Goal: Task Accomplishment & Management: Manage account settings

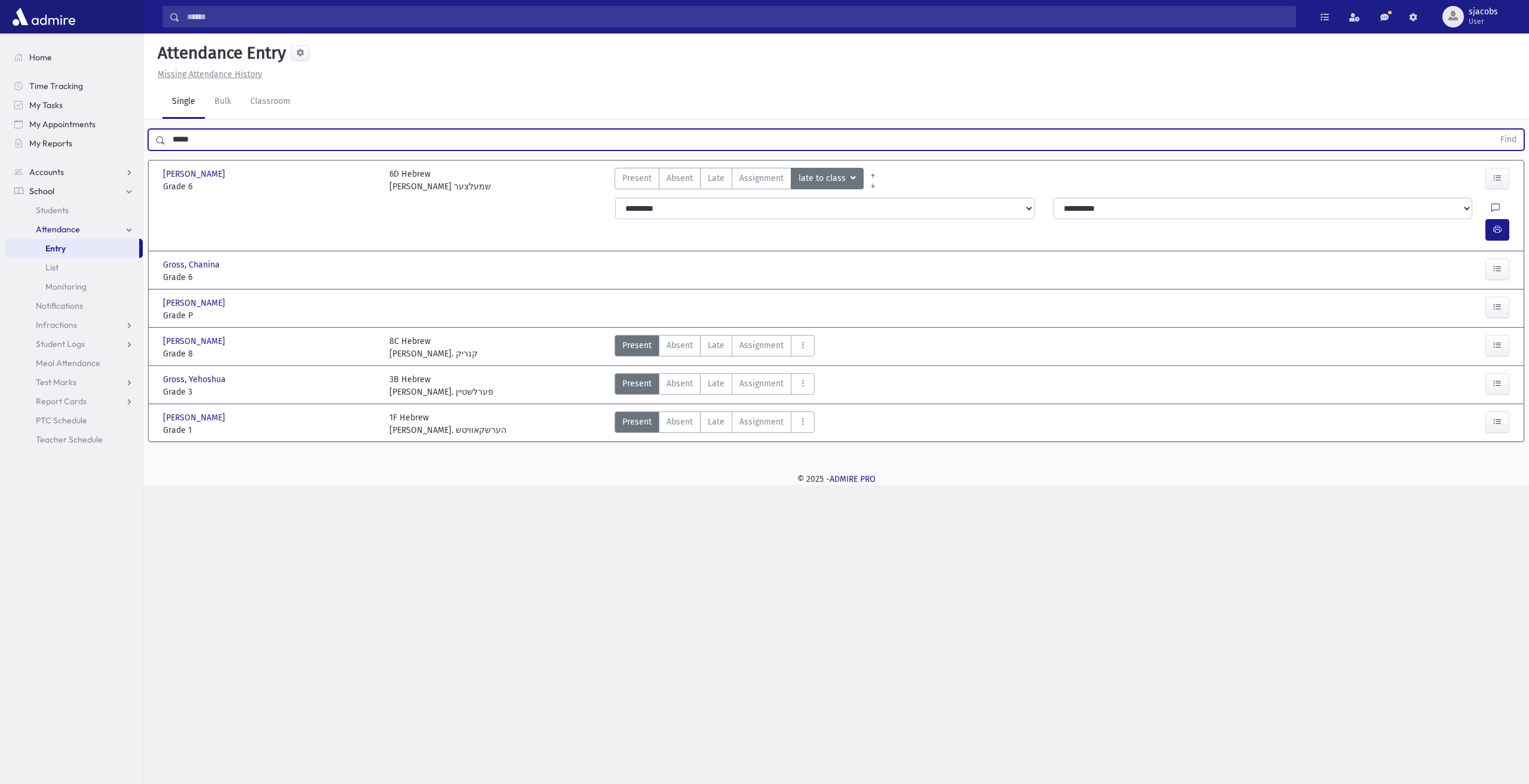
drag, startPoint x: 390, startPoint y: 139, endPoint x: 28, endPoint y: 153, distance: 362.3
click at [31, 153] on div "Search Results All Accounts" at bounding box center [764, 392] width 1529 height 784
type input "***"
click at [1494, 130] on button "Find" at bounding box center [1509, 140] width 31 height 20
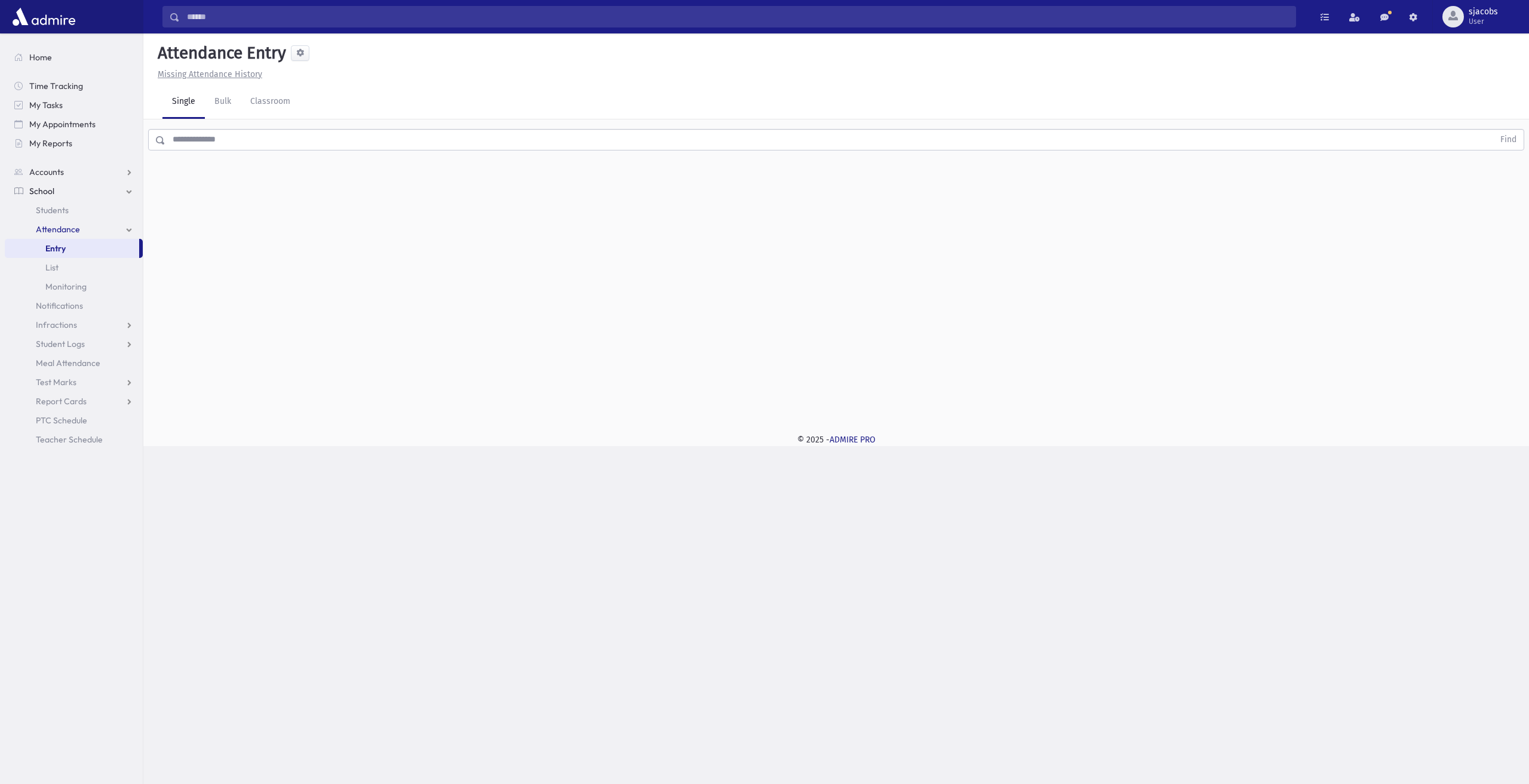
click at [259, 130] on input "text" at bounding box center [829, 140] width 1328 height 22
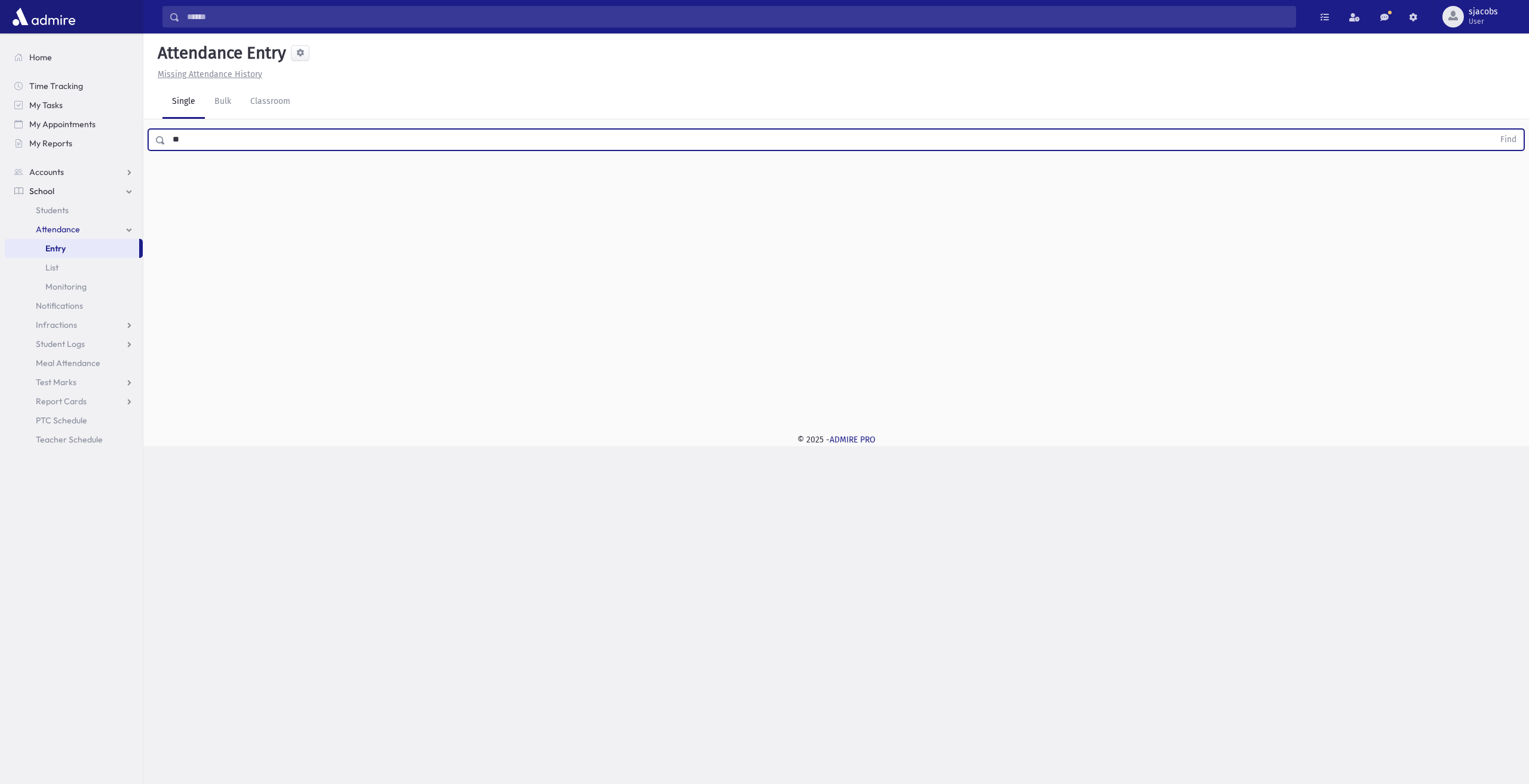
type input "*"
click at [1494, 130] on button "Find" at bounding box center [1509, 140] width 31 height 20
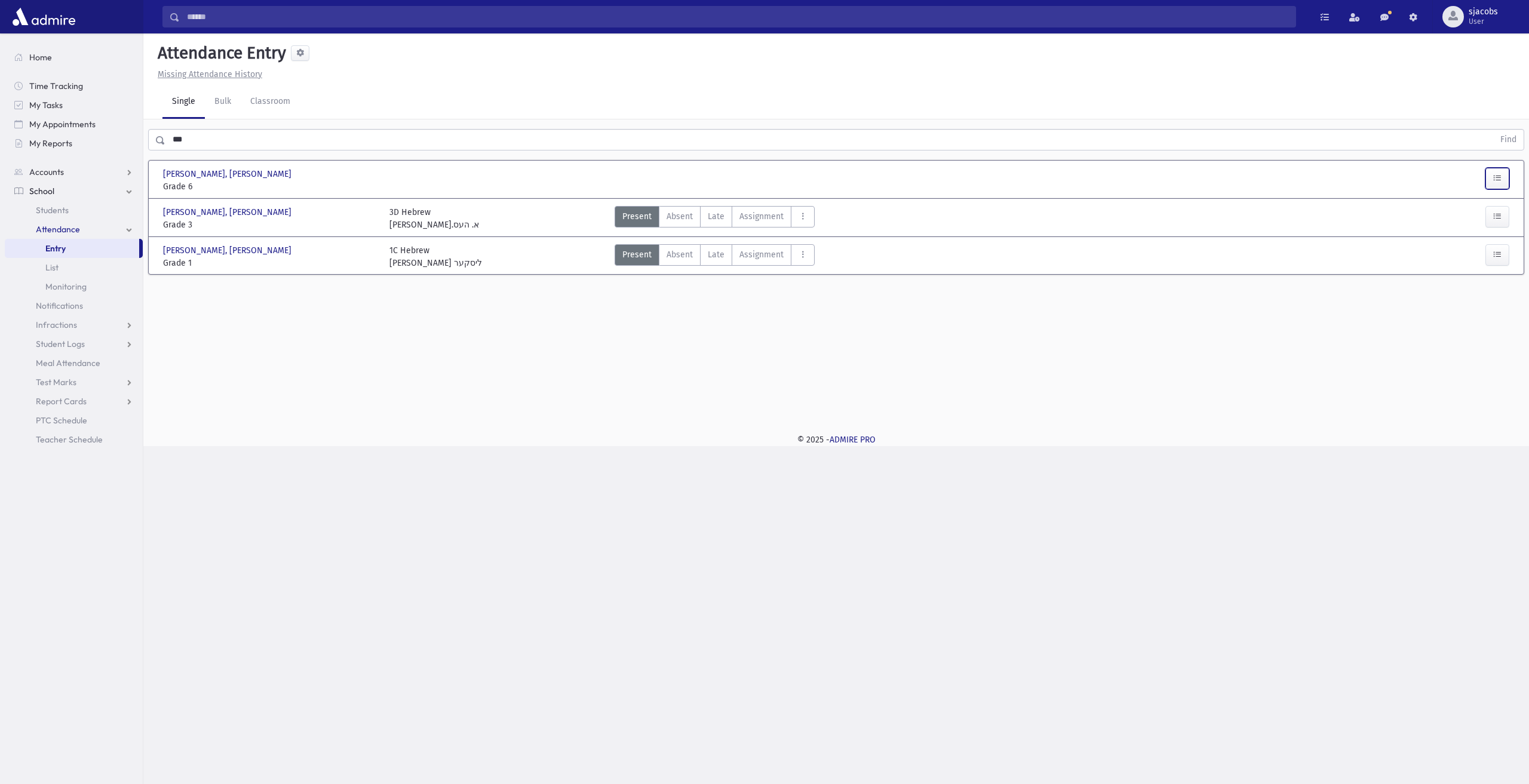
click at [1492, 174] on button "button" at bounding box center [1498, 179] width 24 height 22
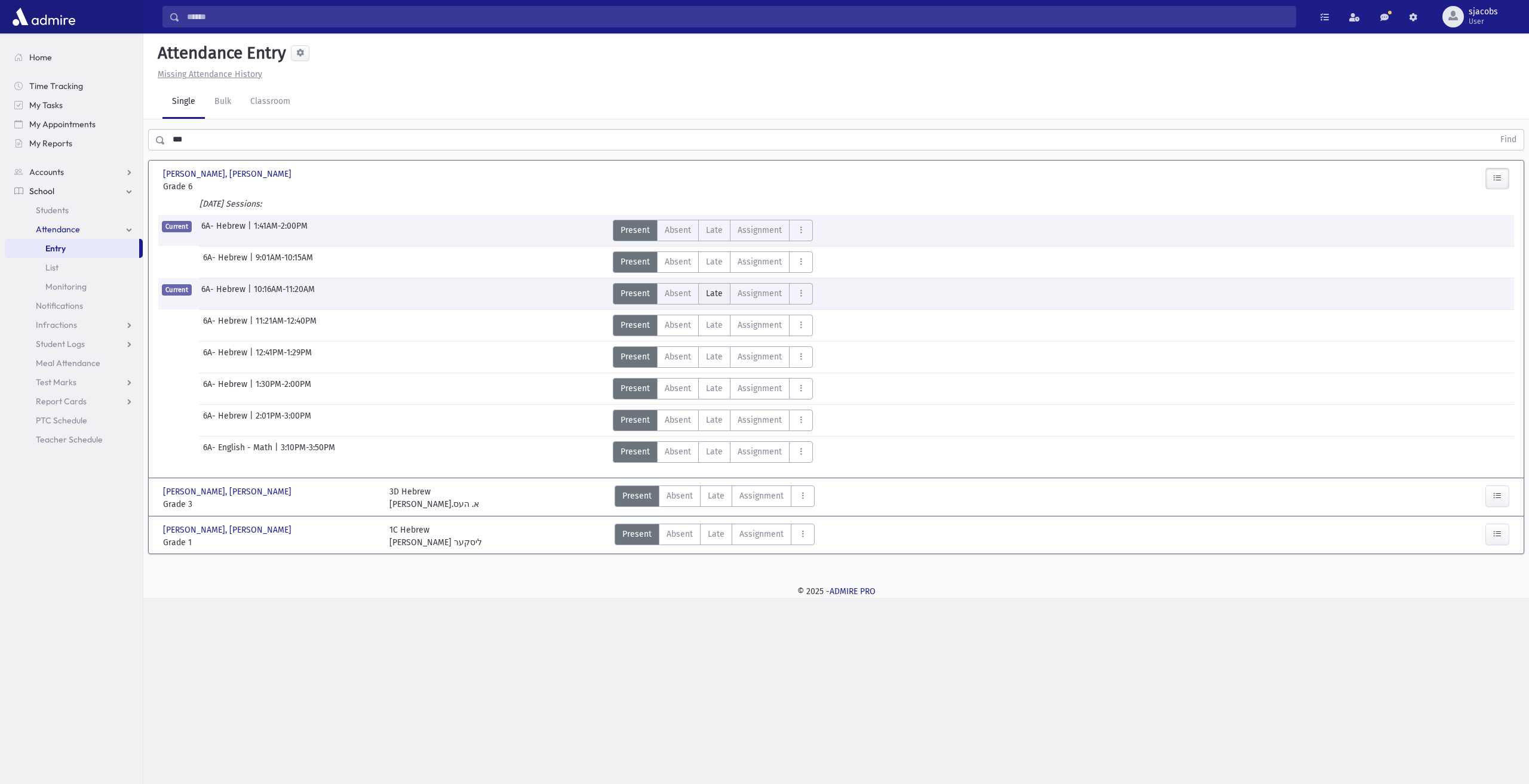
click at [712, 288] on span "Late" at bounding box center [714, 293] width 17 height 13
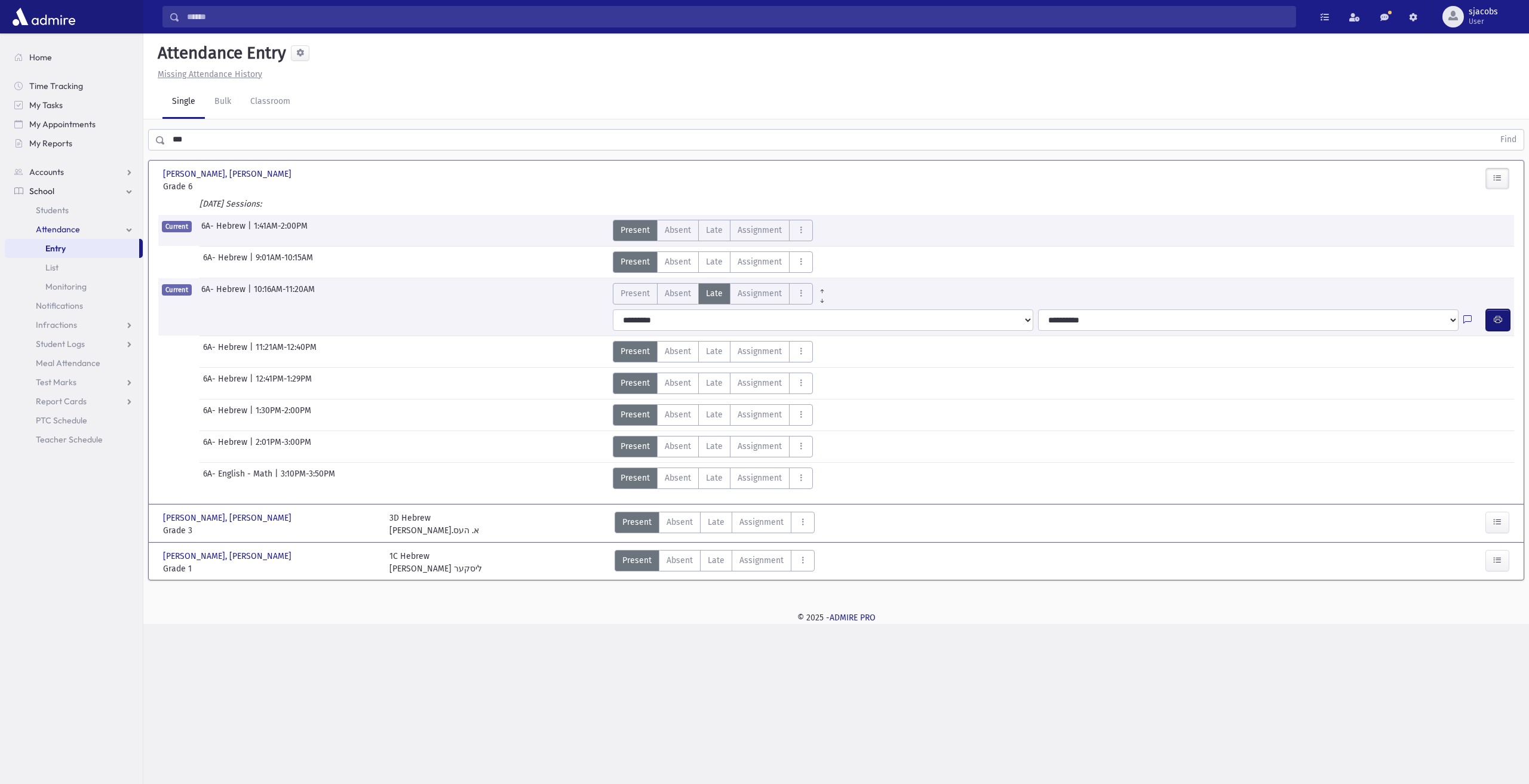
click at [1490, 323] on button "button" at bounding box center [1498, 320] width 24 height 22
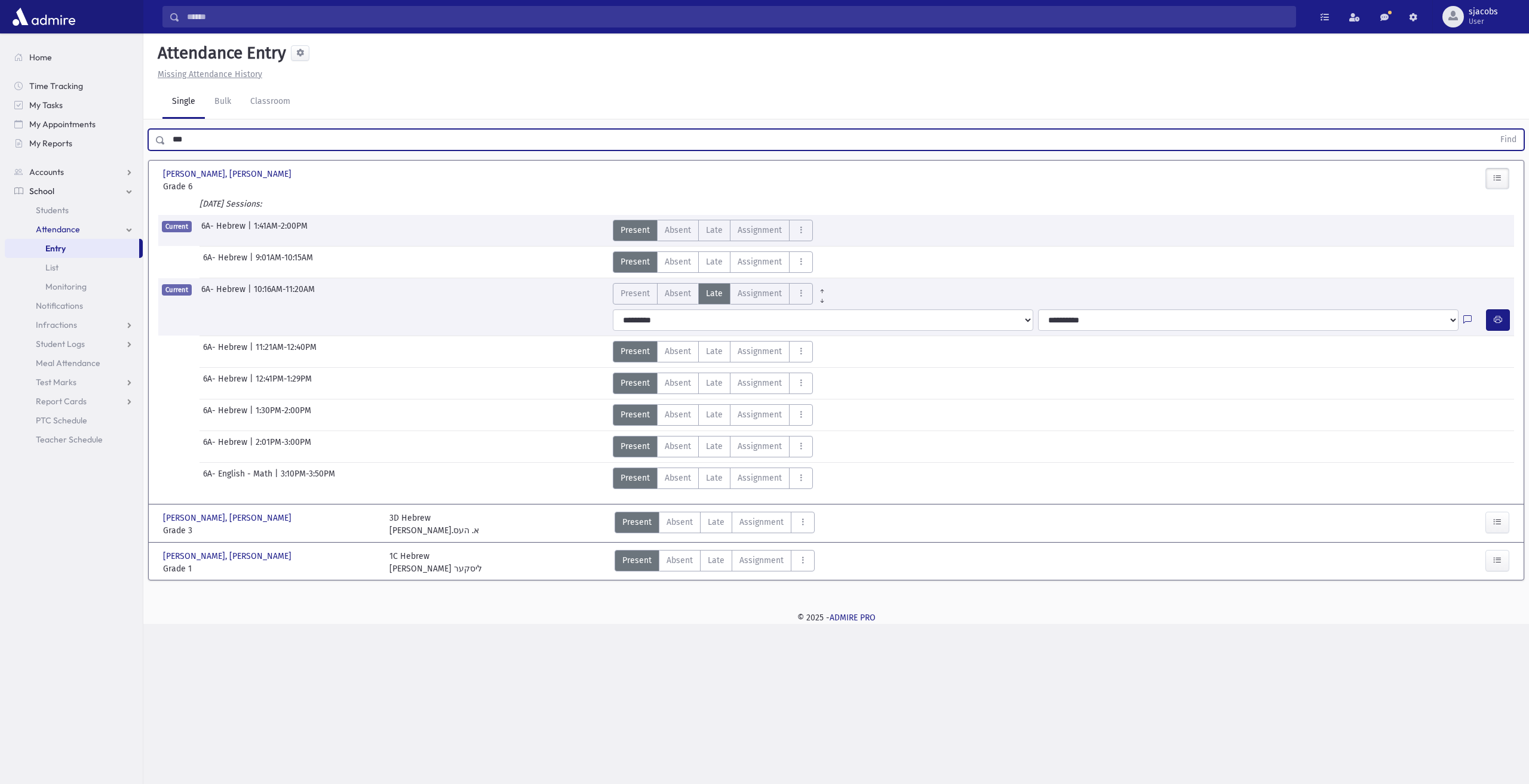
drag, startPoint x: 281, startPoint y: 143, endPoint x: 54, endPoint y: 159, distance: 227.6
click at [78, 155] on div "Search Results All Accounts" at bounding box center [764, 392] width 1529 height 784
type input "*****"
click at [1494, 130] on button "Find" at bounding box center [1509, 140] width 31 height 20
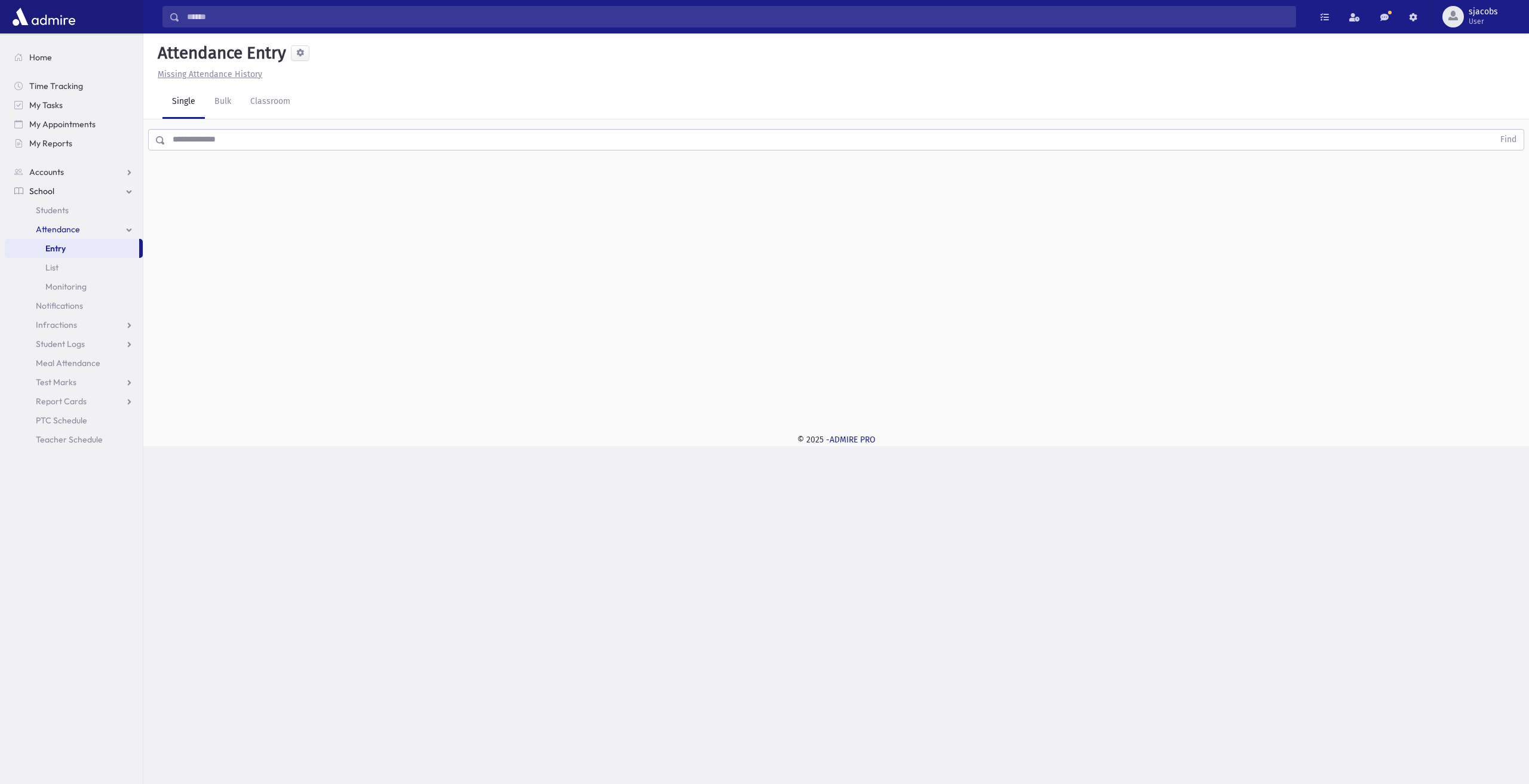
click at [356, 139] on input "text" at bounding box center [829, 140] width 1328 height 22
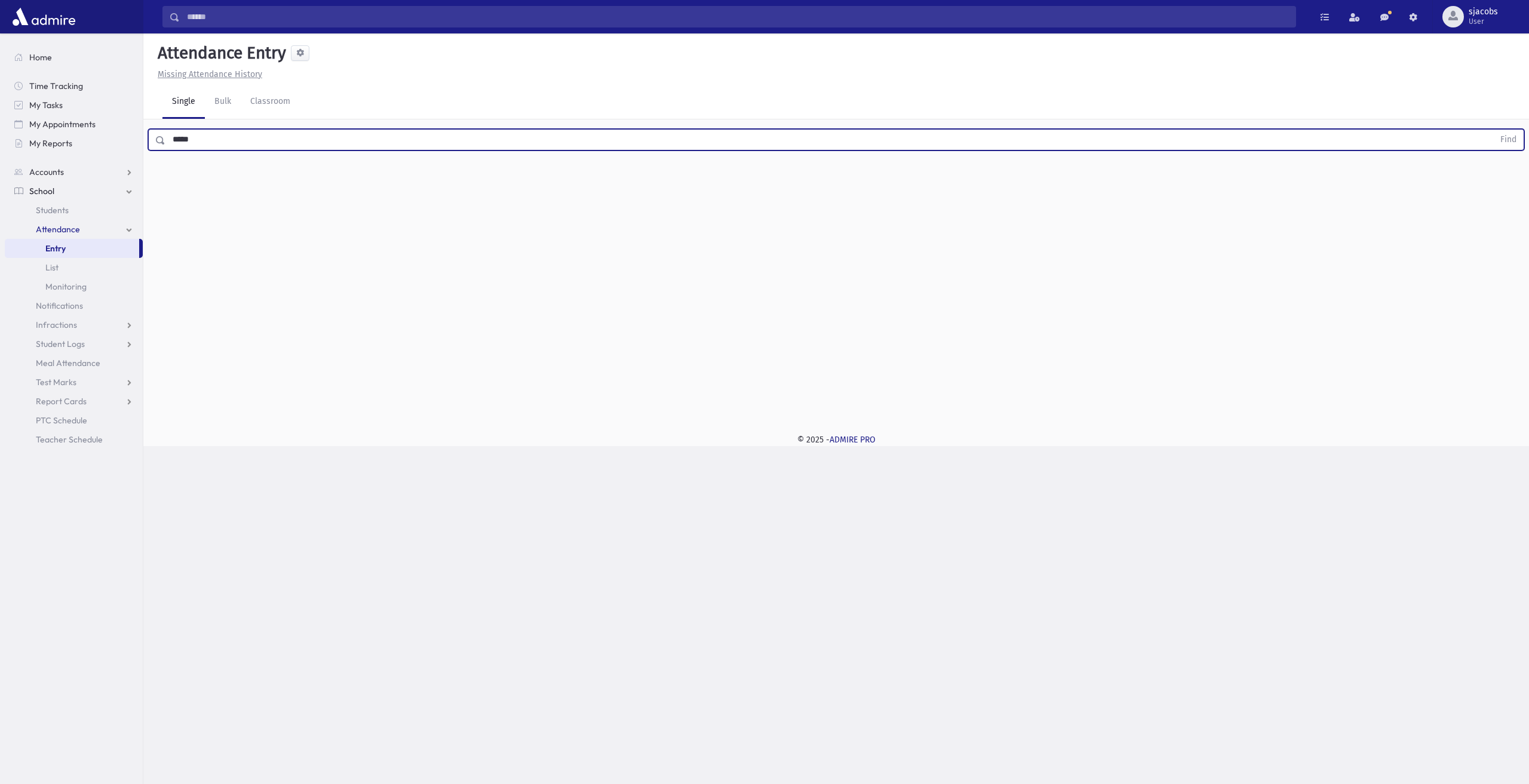
click at [1494, 130] on button "Find" at bounding box center [1509, 140] width 31 height 20
click at [725, 174] on label "Late Late" at bounding box center [716, 179] width 32 height 22
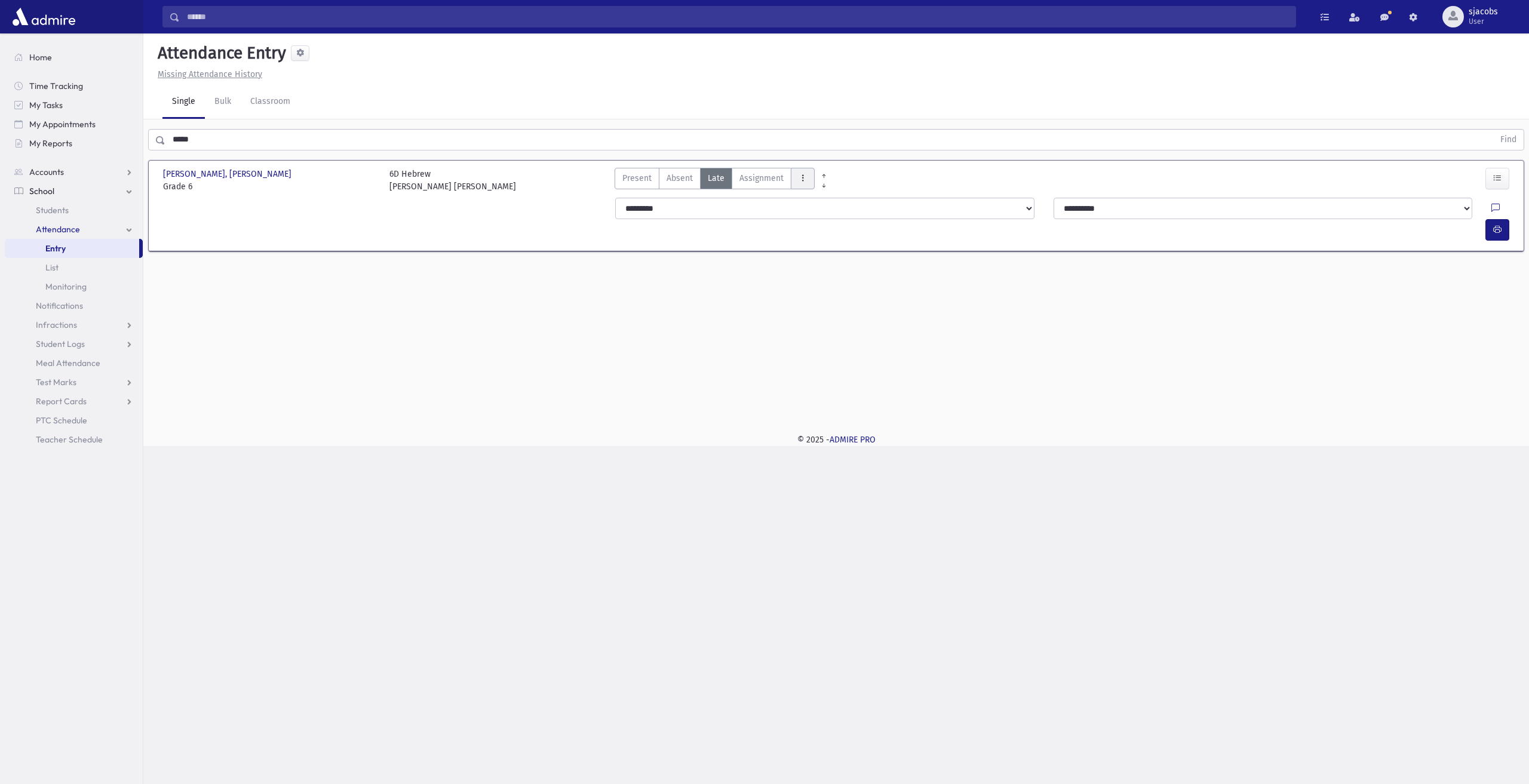
click at [809, 180] on button "AttTypes" at bounding box center [803, 179] width 24 height 22
click at [846, 338] on span "late to class" at bounding box center [846, 340] width 91 height 13
click at [1502, 219] on button "button" at bounding box center [1498, 230] width 24 height 22
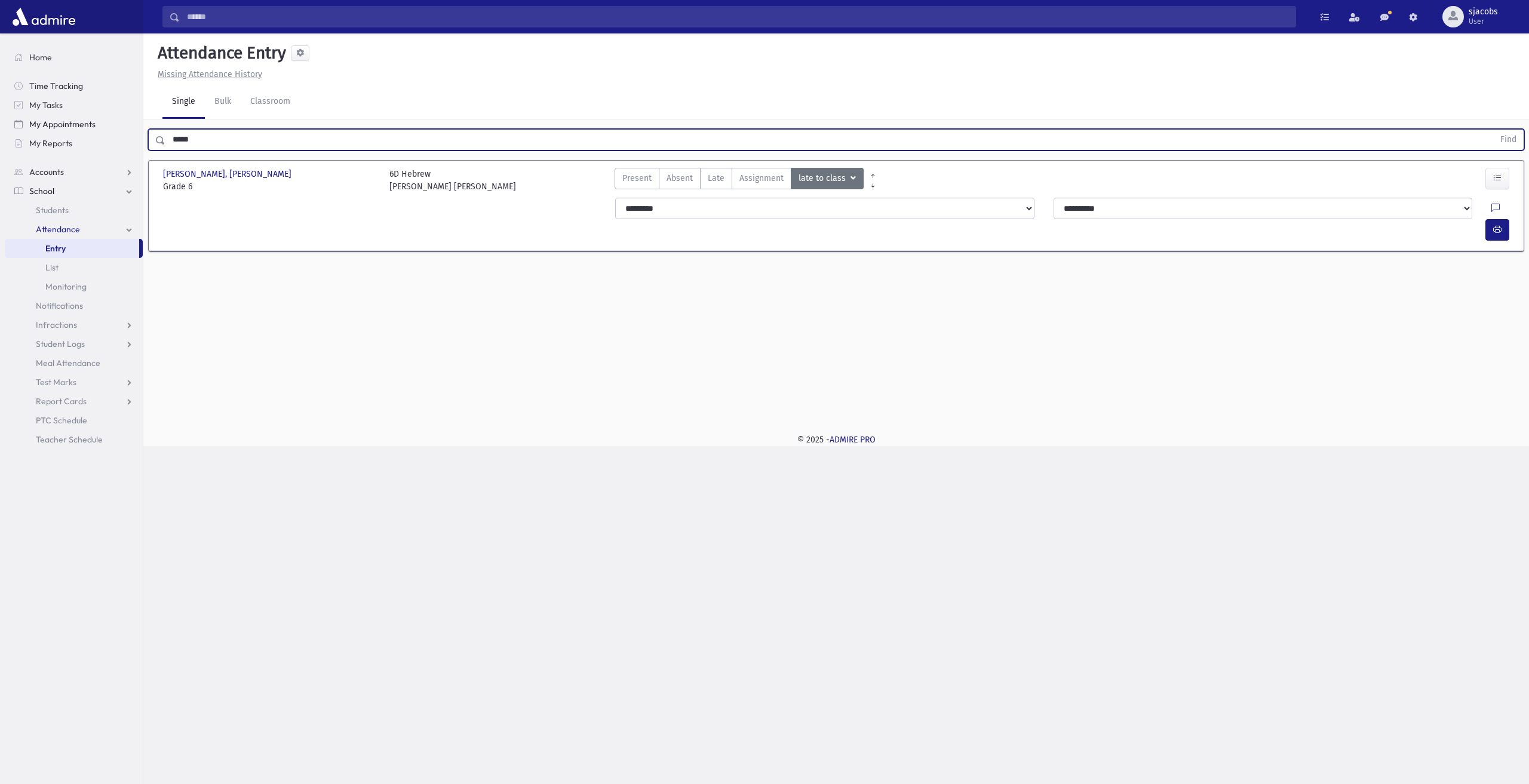
drag, startPoint x: 206, startPoint y: 138, endPoint x: 128, endPoint y: 132, distance: 78.2
click at [138, 149] on div "Search Results All Accounts" at bounding box center [764, 392] width 1529 height 784
click at [1494, 130] on button "Find" at bounding box center [1509, 140] width 31 height 20
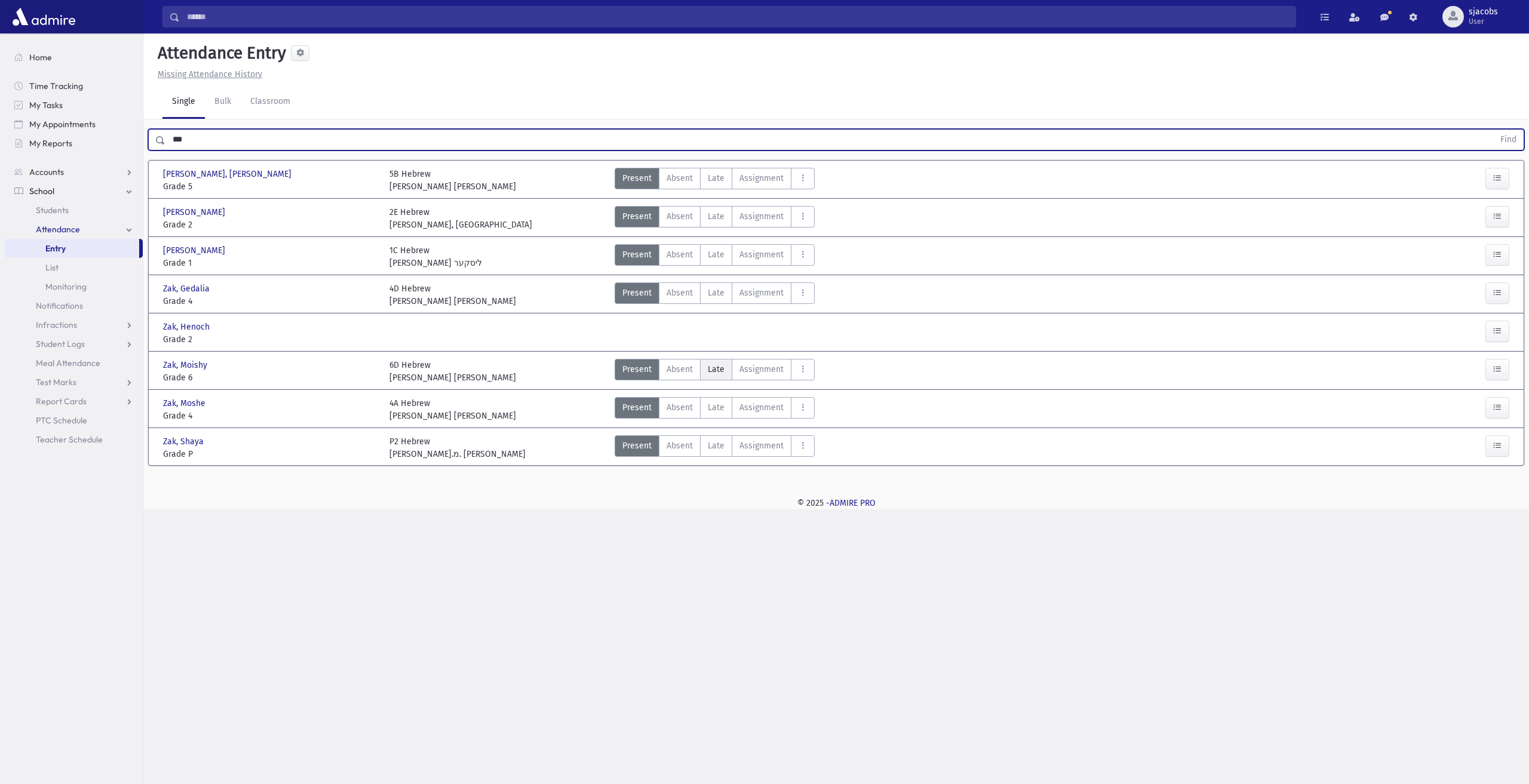
click at [708, 370] on span "Late" at bounding box center [716, 369] width 17 height 13
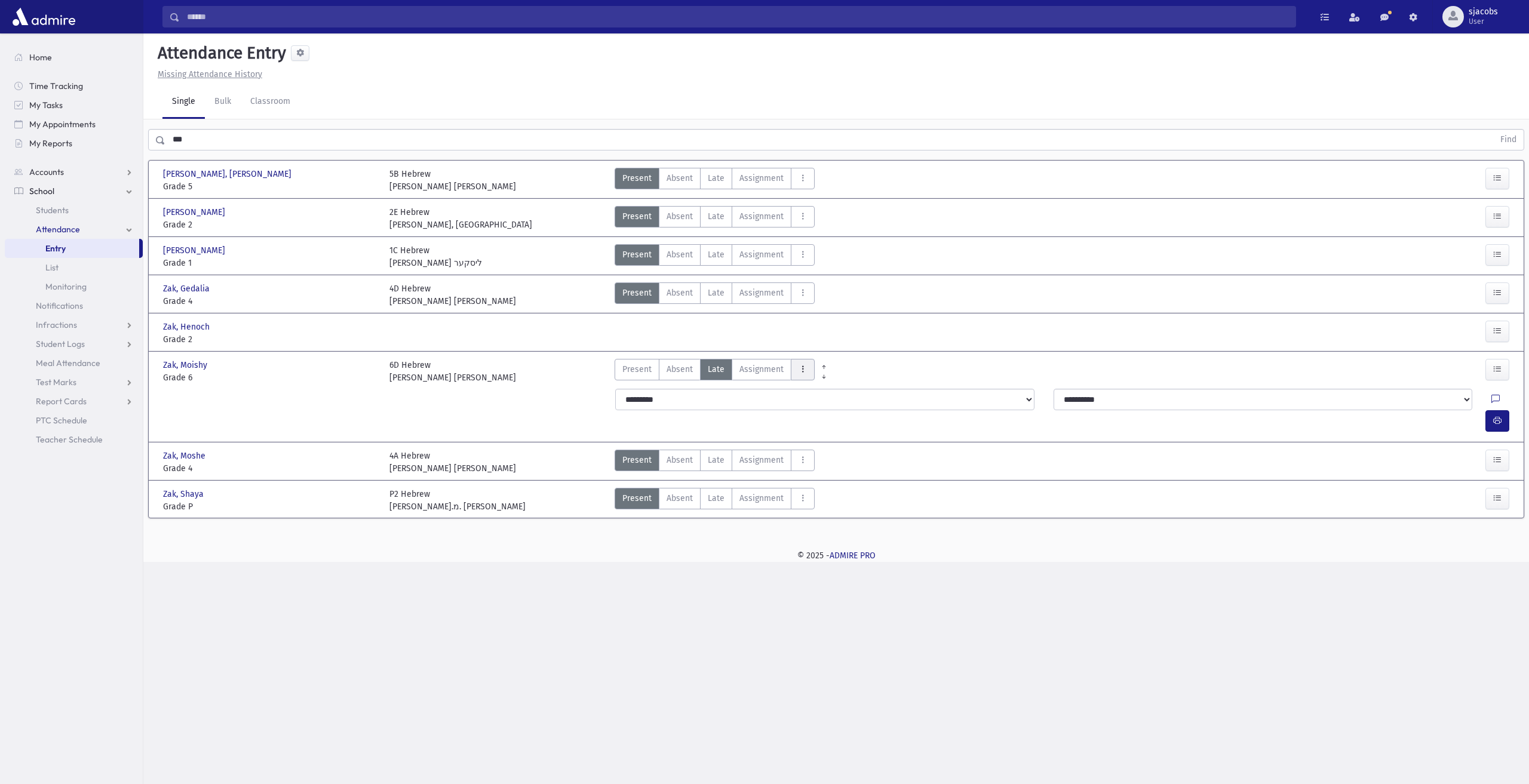
click at [800, 372] on icon "AttTypes" at bounding box center [803, 369] width 8 height 10
click at [822, 525] on span "late to class" at bounding box center [846, 531] width 91 height 13
click at [1505, 410] on button "button" at bounding box center [1498, 421] width 24 height 22
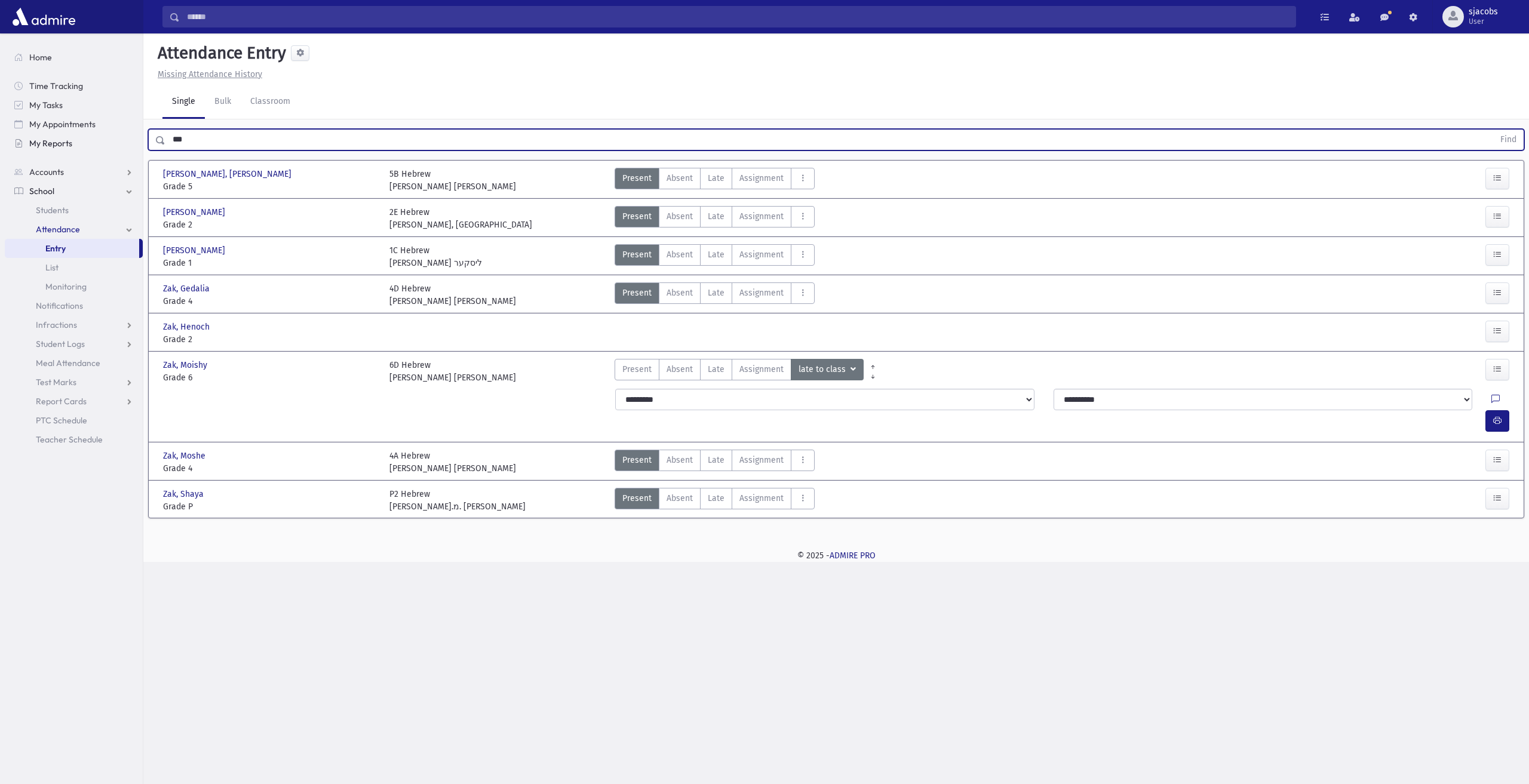
drag, startPoint x: 206, startPoint y: 133, endPoint x: 102, endPoint y: 135, distance: 104.0
click at [121, 139] on div "Search Results All Accounts" at bounding box center [764, 392] width 1529 height 784
click at [1494, 130] on button "Find" at bounding box center [1509, 140] width 31 height 20
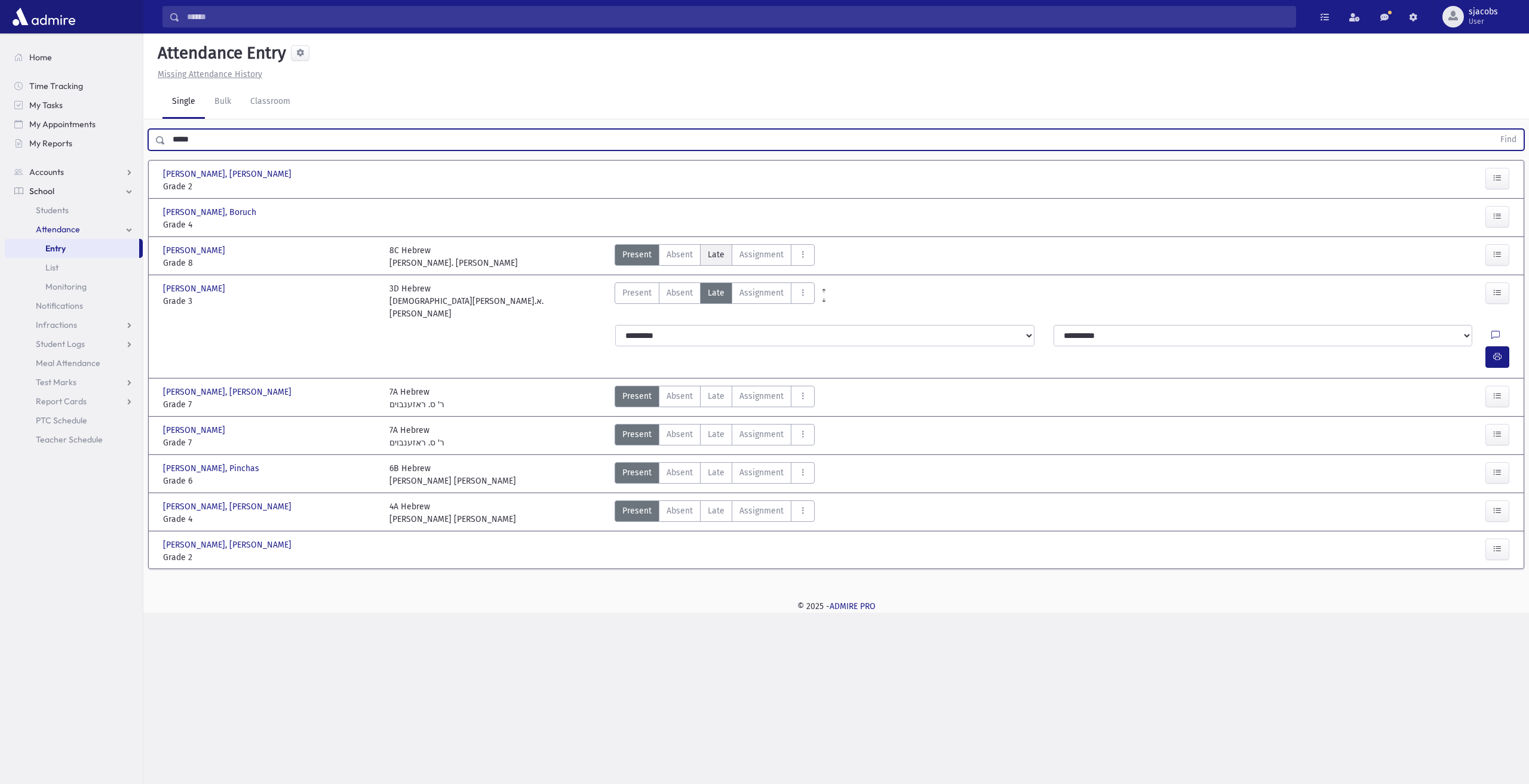
click at [724, 257] on label "Late Late" at bounding box center [716, 255] width 32 height 22
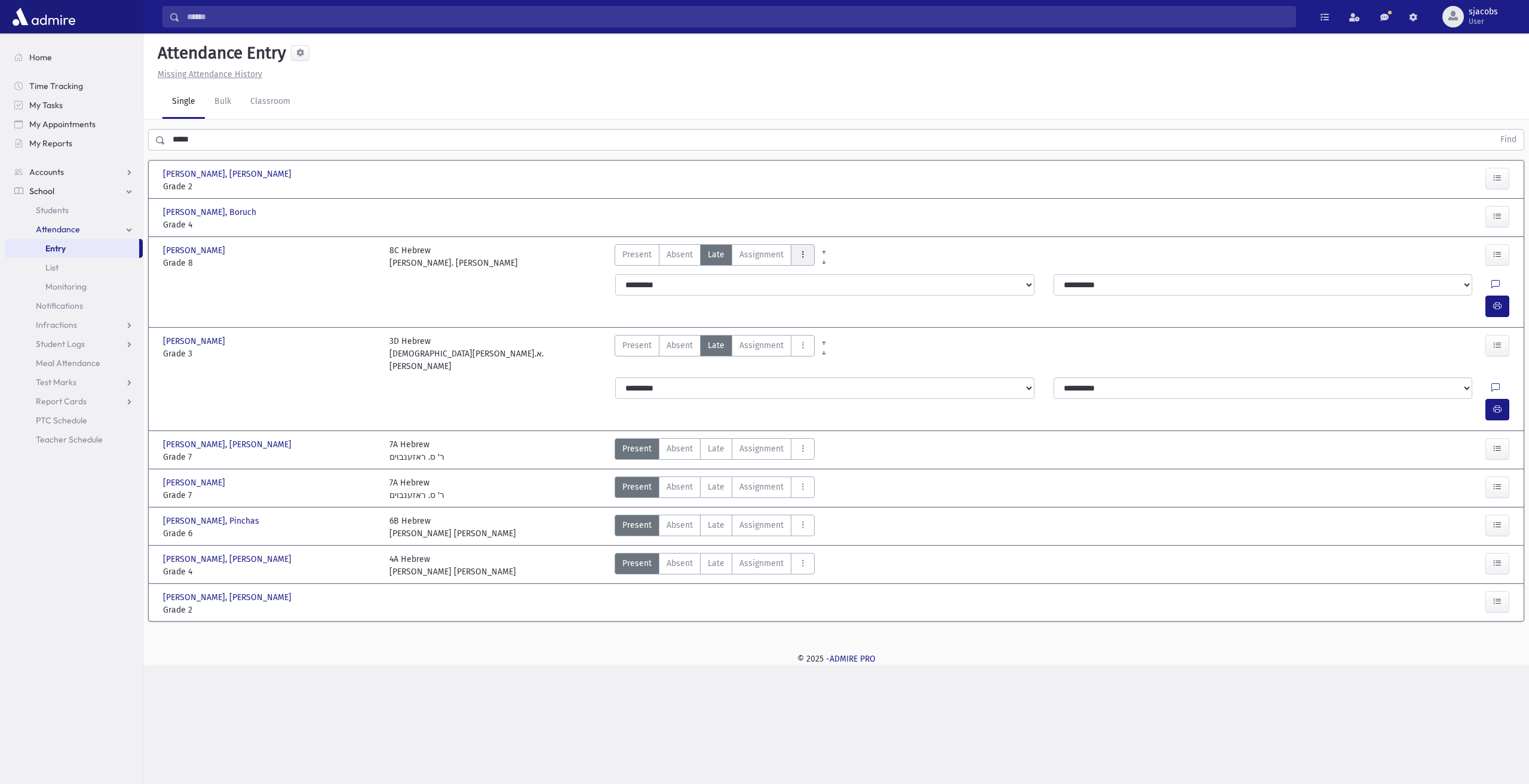
click at [804, 259] on button "AttTypes" at bounding box center [803, 255] width 24 height 22
click at [824, 420] on span "late to class" at bounding box center [846, 416] width 91 height 13
click at [1498, 301] on icon "button" at bounding box center [1498, 306] width 8 height 10
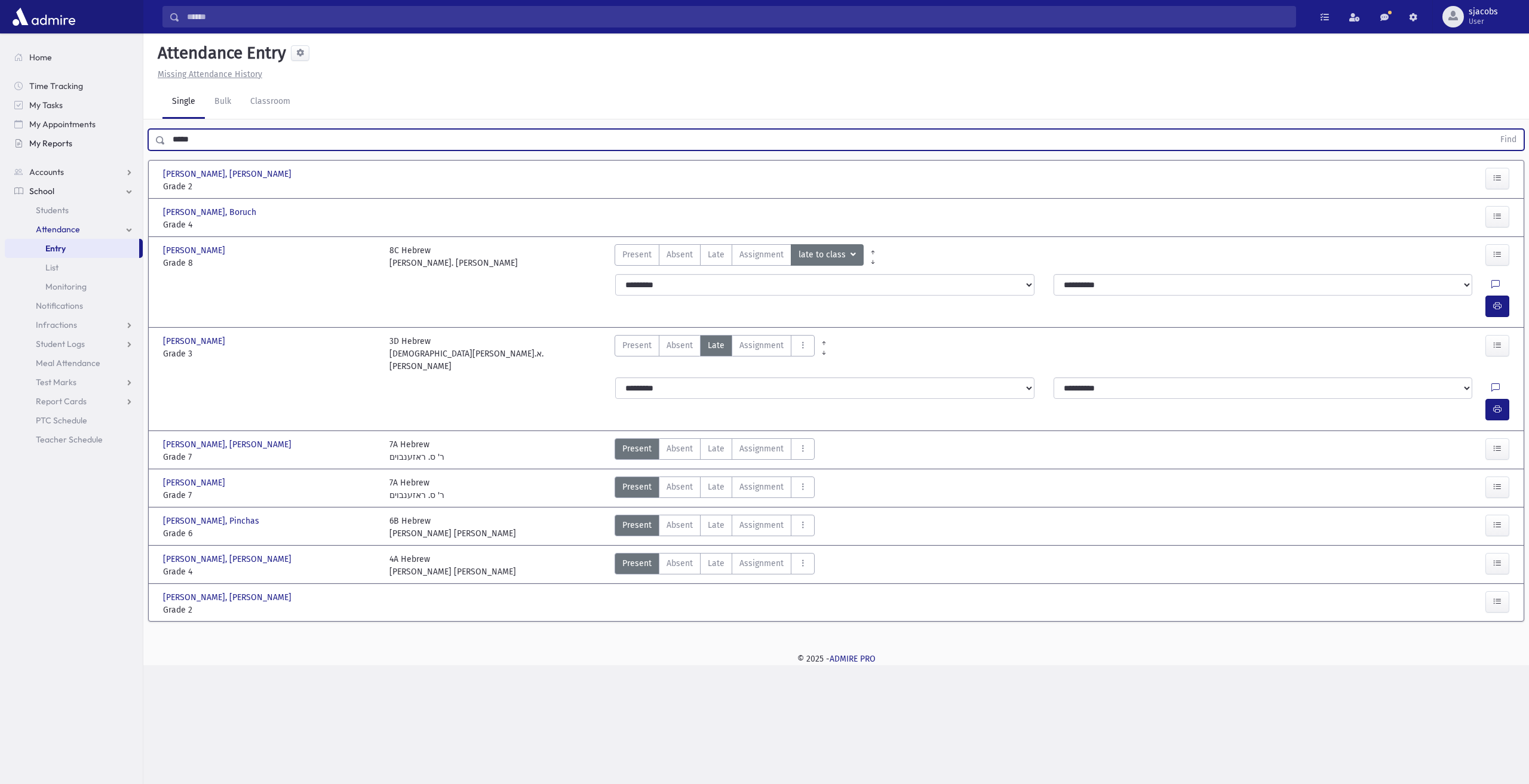
drag, startPoint x: 218, startPoint y: 133, endPoint x: 105, endPoint y: 141, distance: 113.3
click at [105, 141] on div "Search Results All Accounts" at bounding box center [764, 392] width 1529 height 784
click at [1494, 130] on button "Find" at bounding box center [1509, 140] width 31 height 20
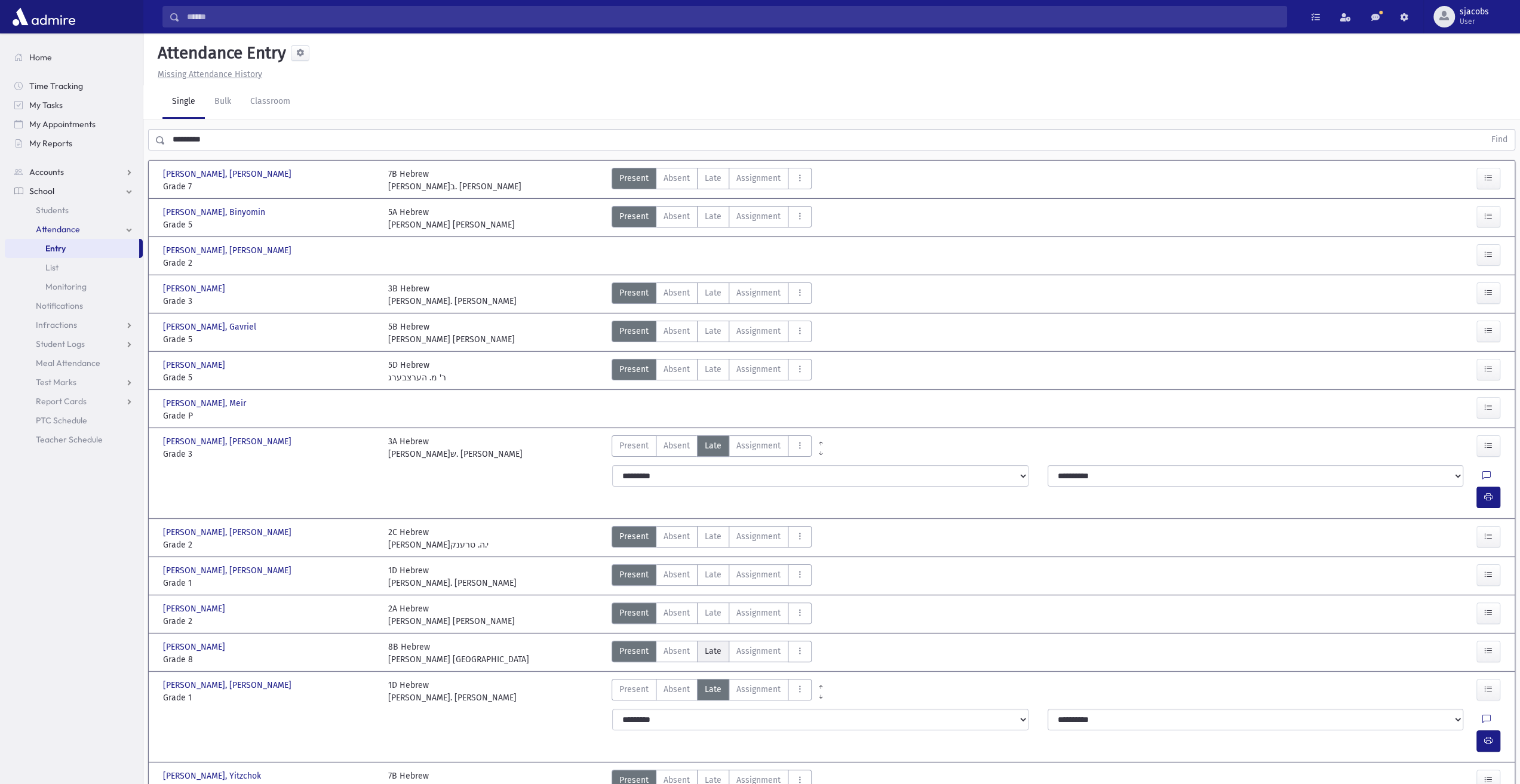
click at [714, 645] on span "Late" at bounding box center [713, 651] width 17 height 13
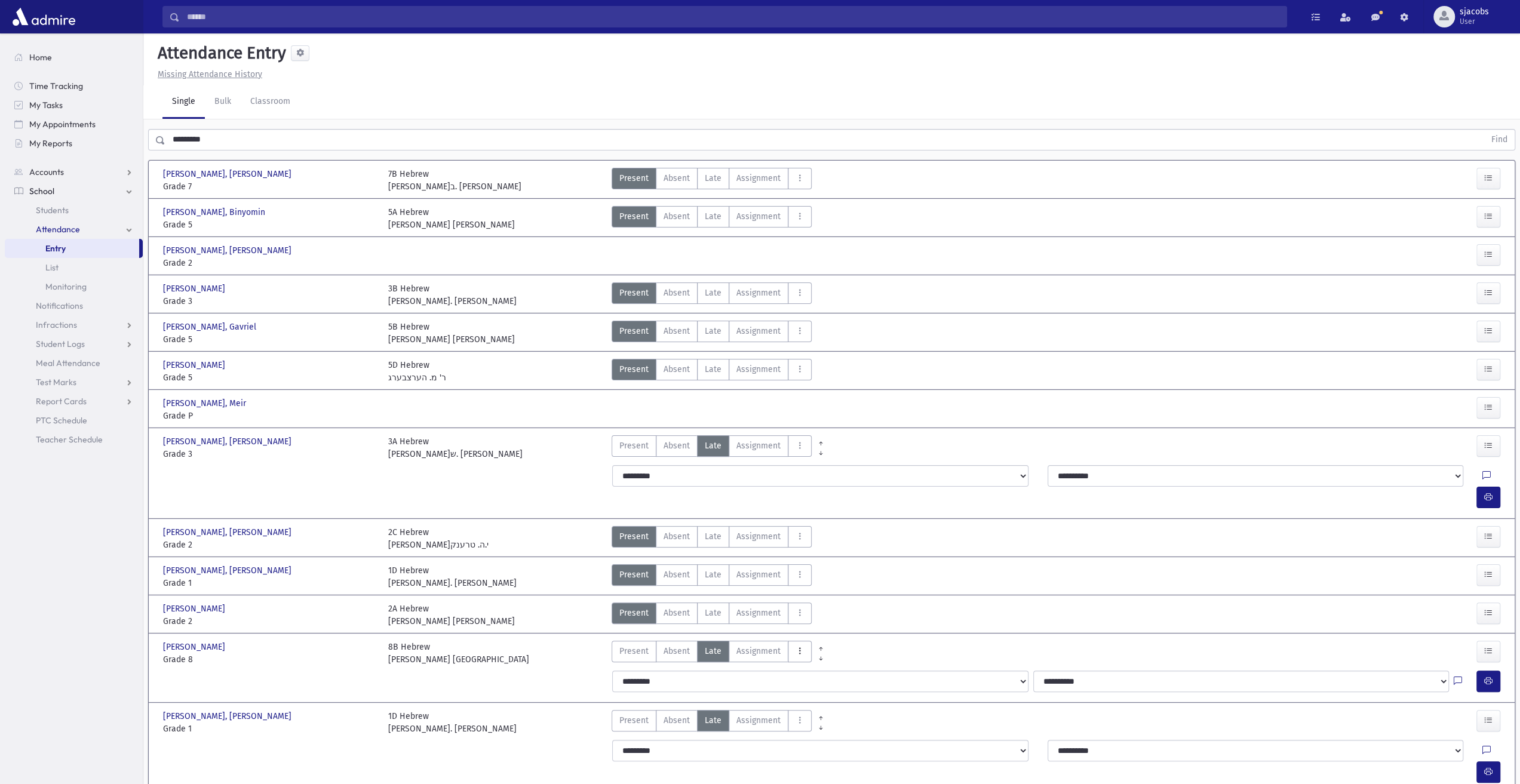
click at [799, 646] on icon "AttTypes" at bounding box center [800, 651] width 8 height 10
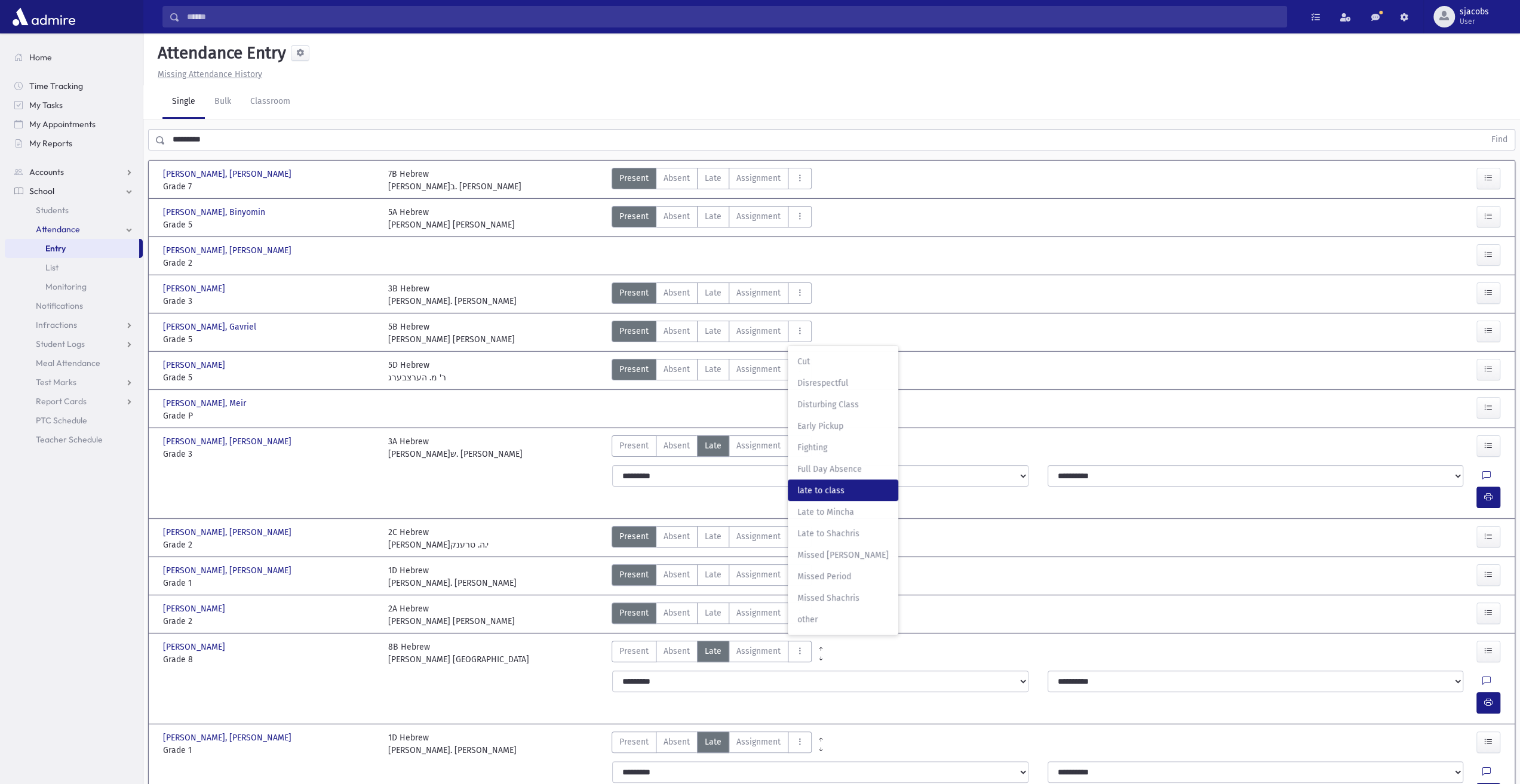
click at [832, 485] on span "late to class" at bounding box center [843, 491] width 91 height 13
click at [1495, 692] on button "button" at bounding box center [1489, 703] width 24 height 22
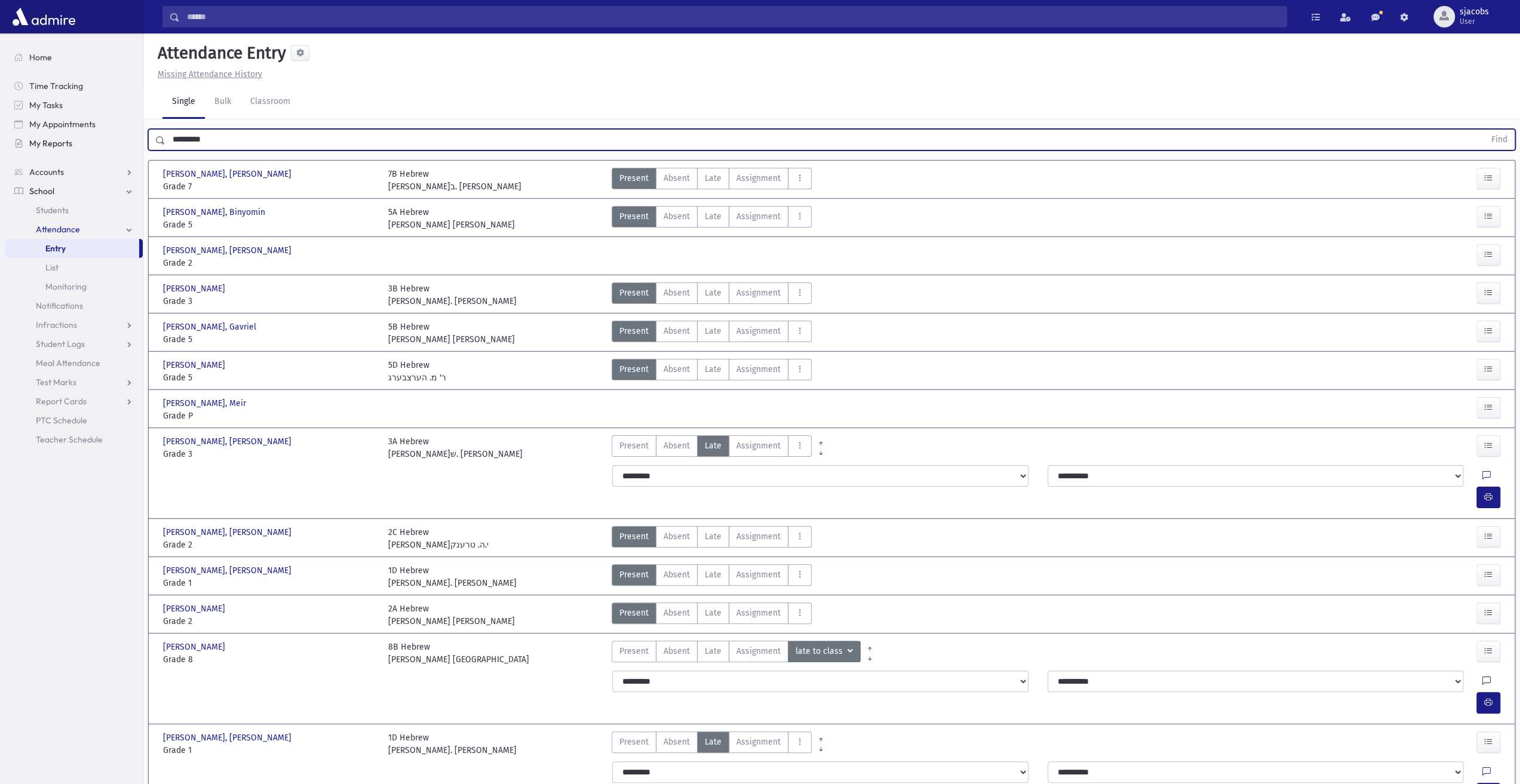
drag, startPoint x: 339, startPoint y: 146, endPoint x: 51, endPoint y: 146, distance: 288.0
click at [52, 147] on div "Search Results All Accounts" at bounding box center [760, 448] width 1520 height 896
click at [1485, 130] on button "Find" at bounding box center [1500, 140] width 31 height 20
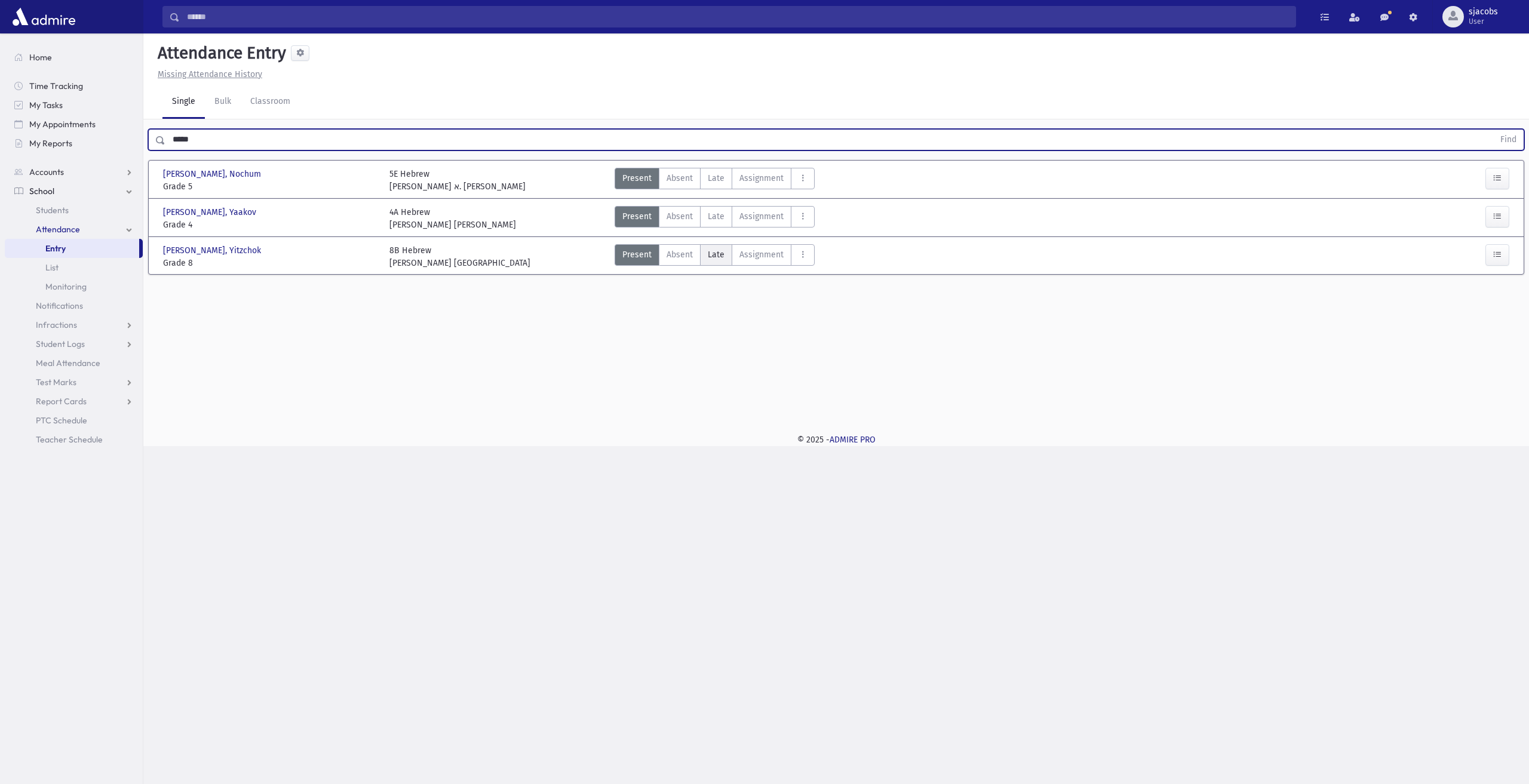
click at [720, 253] on span "Late" at bounding box center [716, 254] width 17 height 13
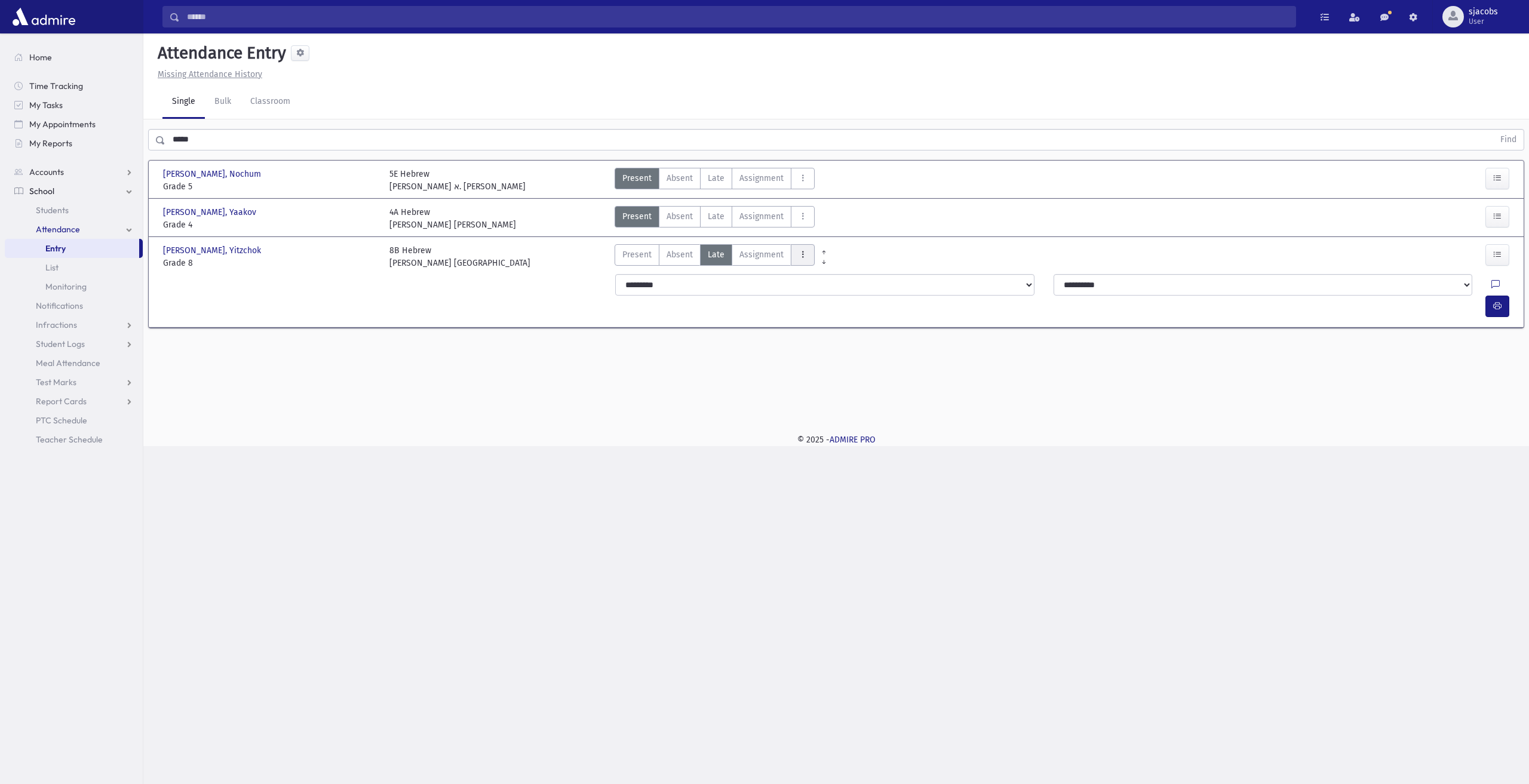
click at [794, 261] on button "AttTypes" at bounding box center [803, 255] width 24 height 22
click at [830, 410] on span "late to class" at bounding box center [846, 416] width 91 height 13
click at [1494, 296] on button "button" at bounding box center [1498, 307] width 24 height 22
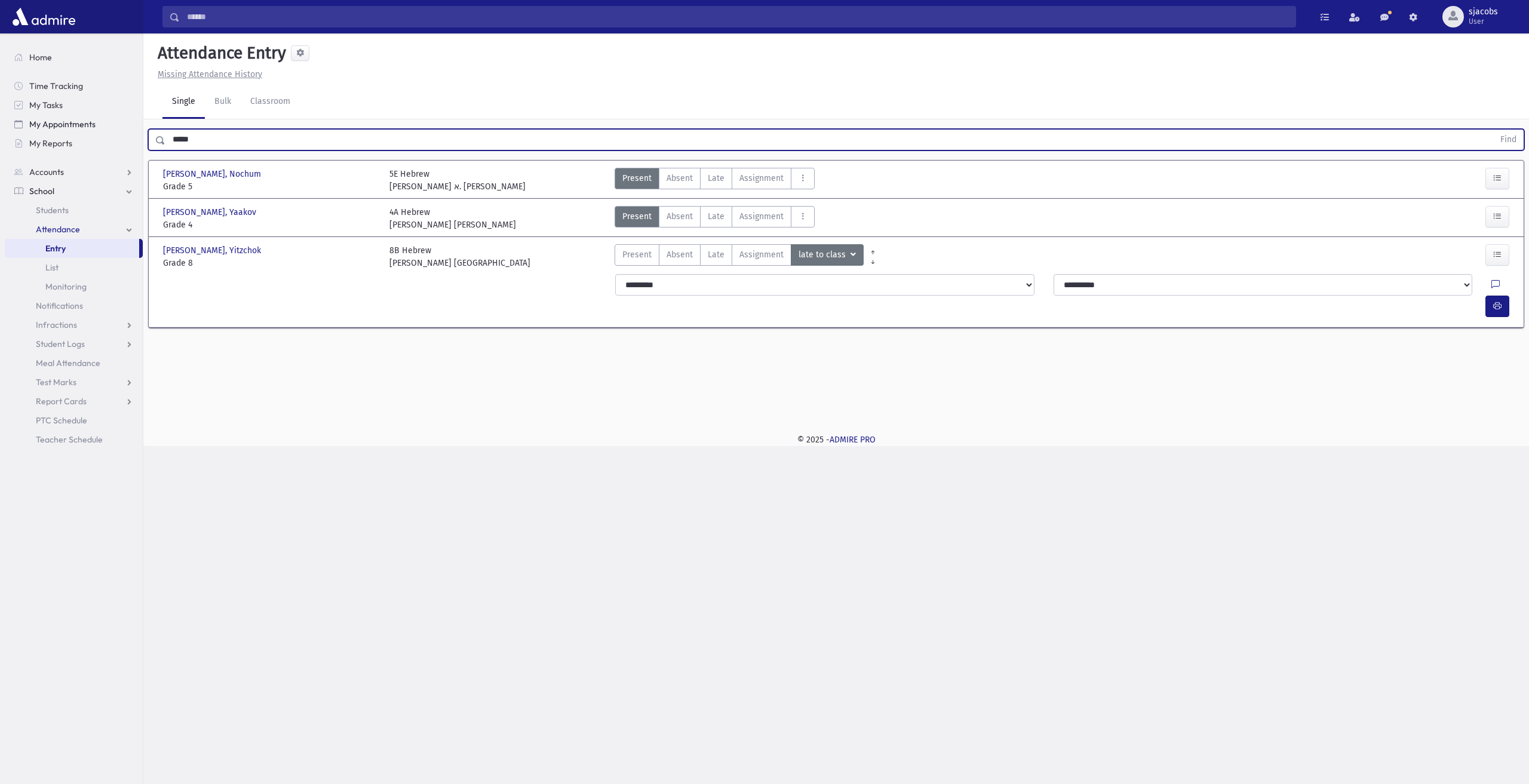
drag, startPoint x: 336, startPoint y: 135, endPoint x: 49, endPoint y: 122, distance: 287.3
click at [51, 122] on div "Search Results All Accounts" at bounding box center [764, 392] width 1529 height 784
type input "******"
click at [1494, 130] on button "Find" at bounding box center [1509, 140] width 31 height 20
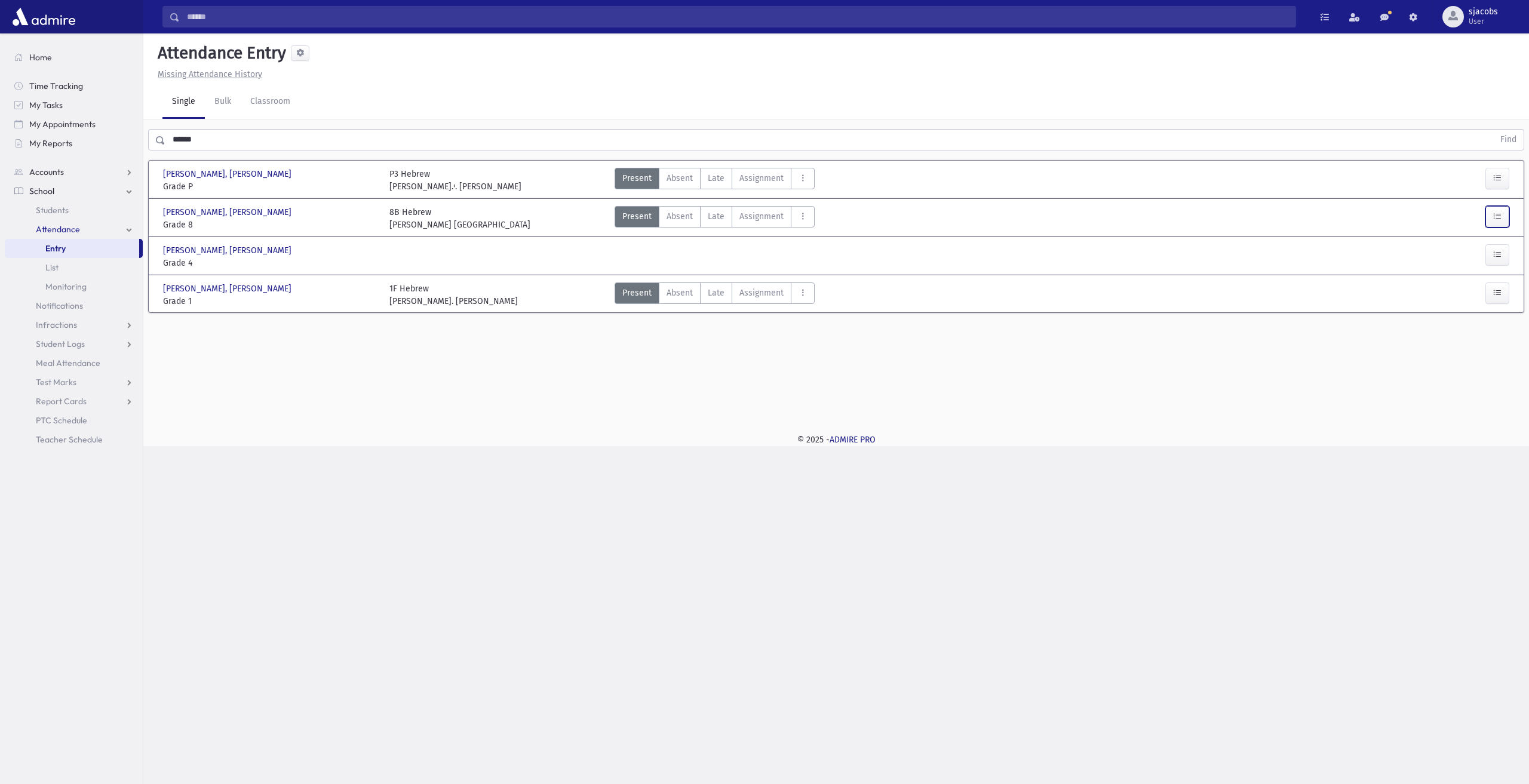
click at [1503, 217] on button "button" at bounding box center [1498, 217] width 24 height 22
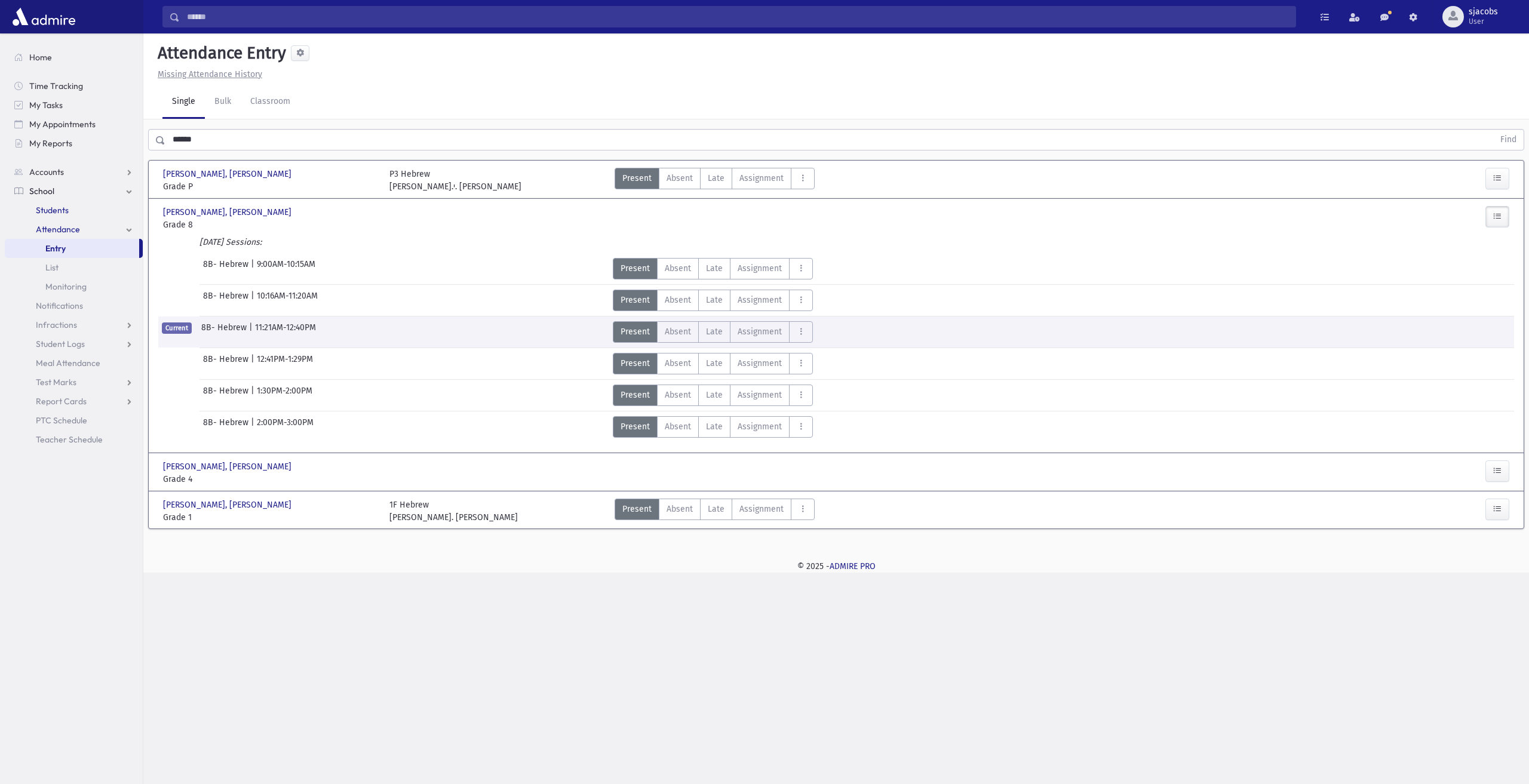
click at [81, 212] on link "Students" at bounding box center [73, 210] width 138 height 19
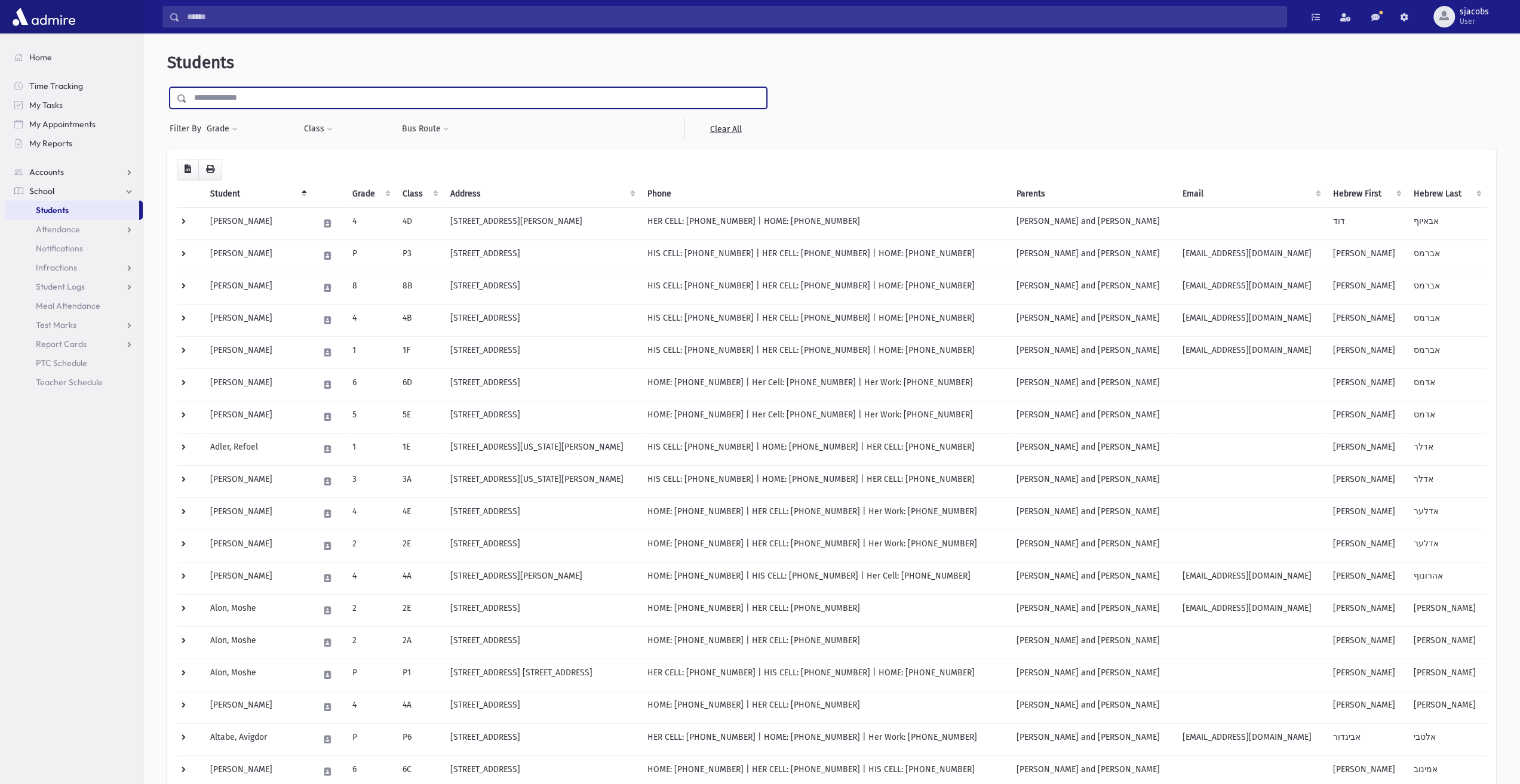
click at [219, 93] on input "text" at bounding box center [477, 98] width 580 height 22
type input "*****"
click at [167, 87] on input "submit" at bounding box center [184, 95] width 34 height 16
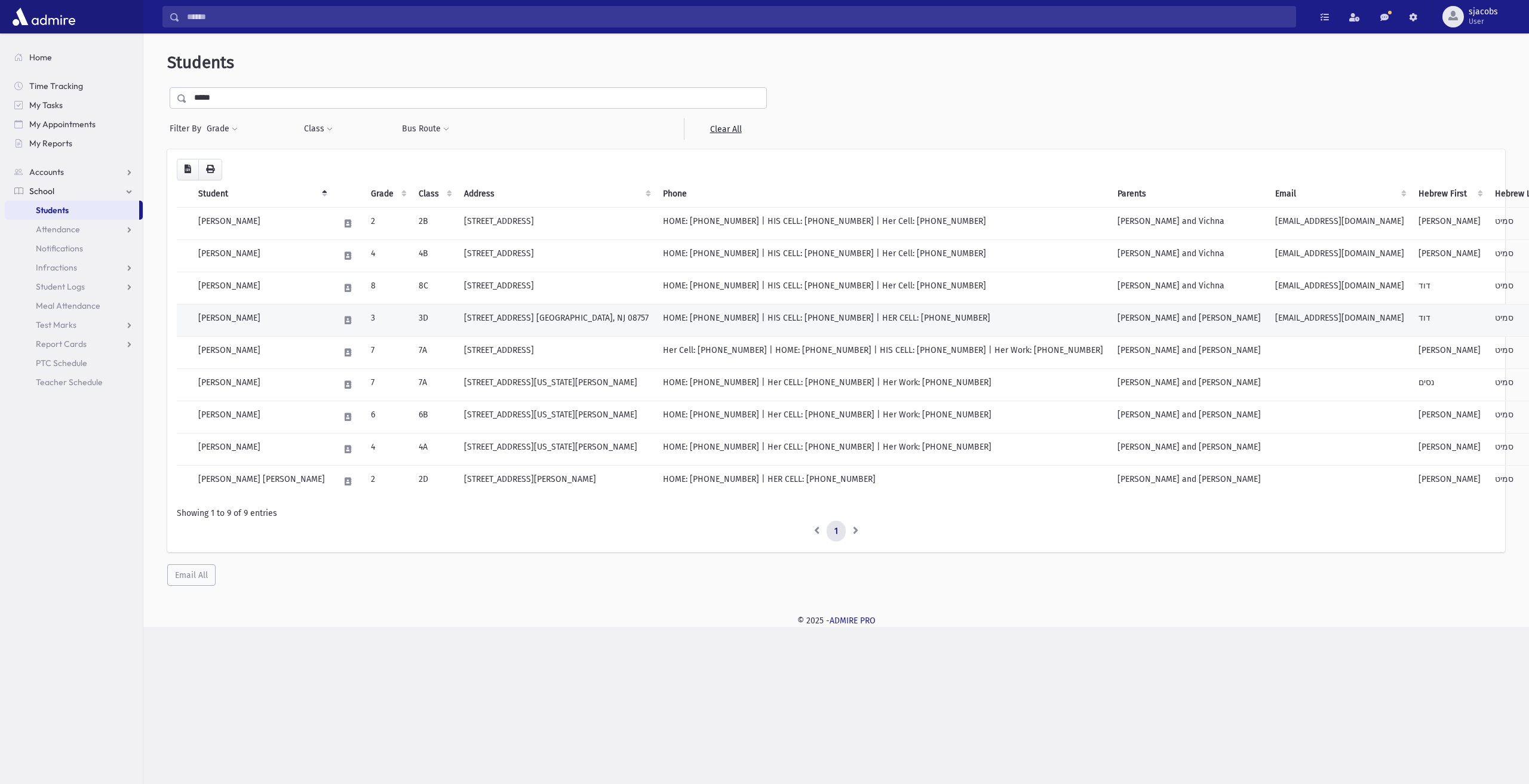
click at [271, 322] on td "Smith, Dovid" at bounding box center [262, 320] width 141 height 32
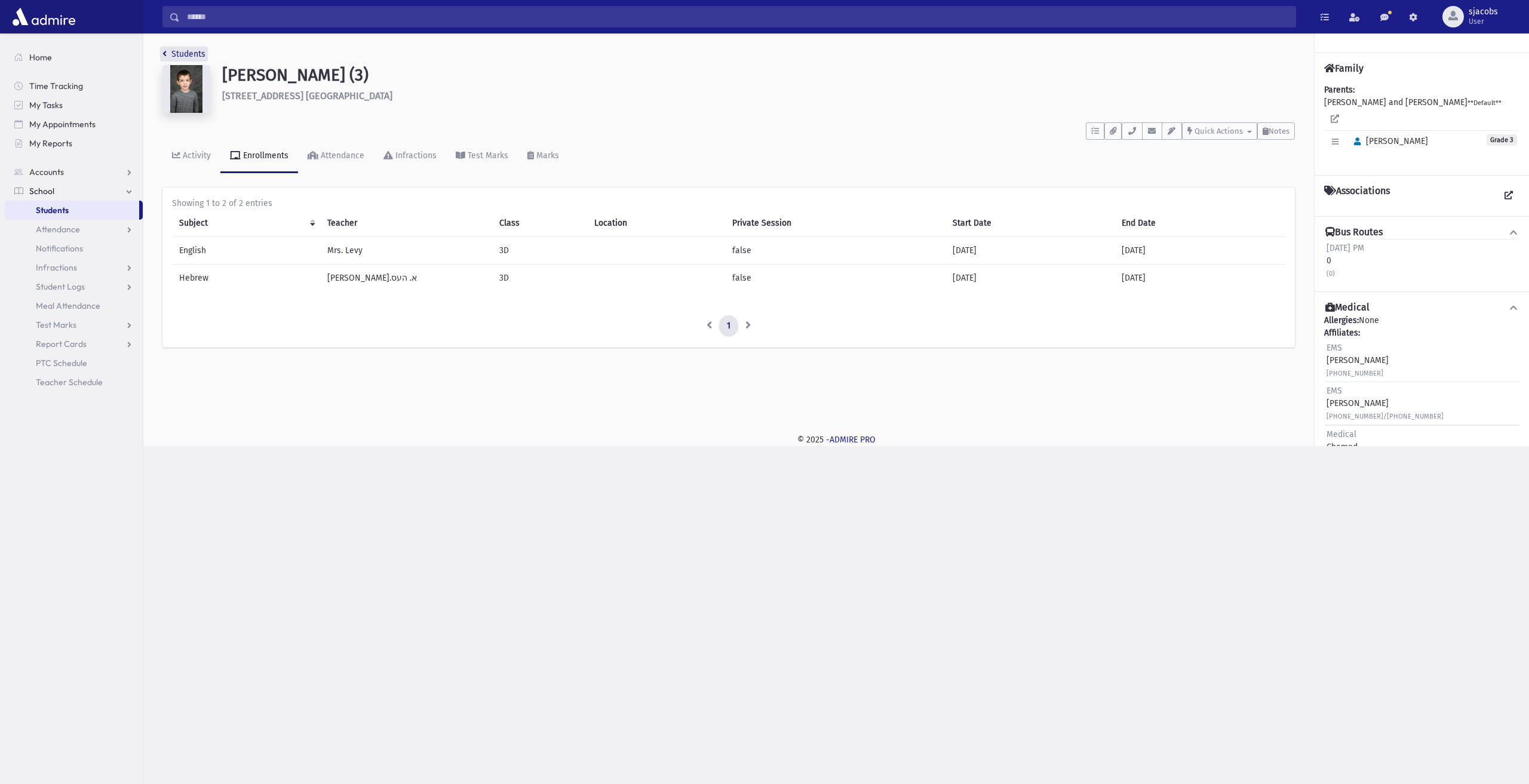
click at [167, 57] on link "Students" at bounding box center [184, 54] width 43 height 10
click at [63, 207] on span "Students" at bounding box center [52, 210] width 33 height 11
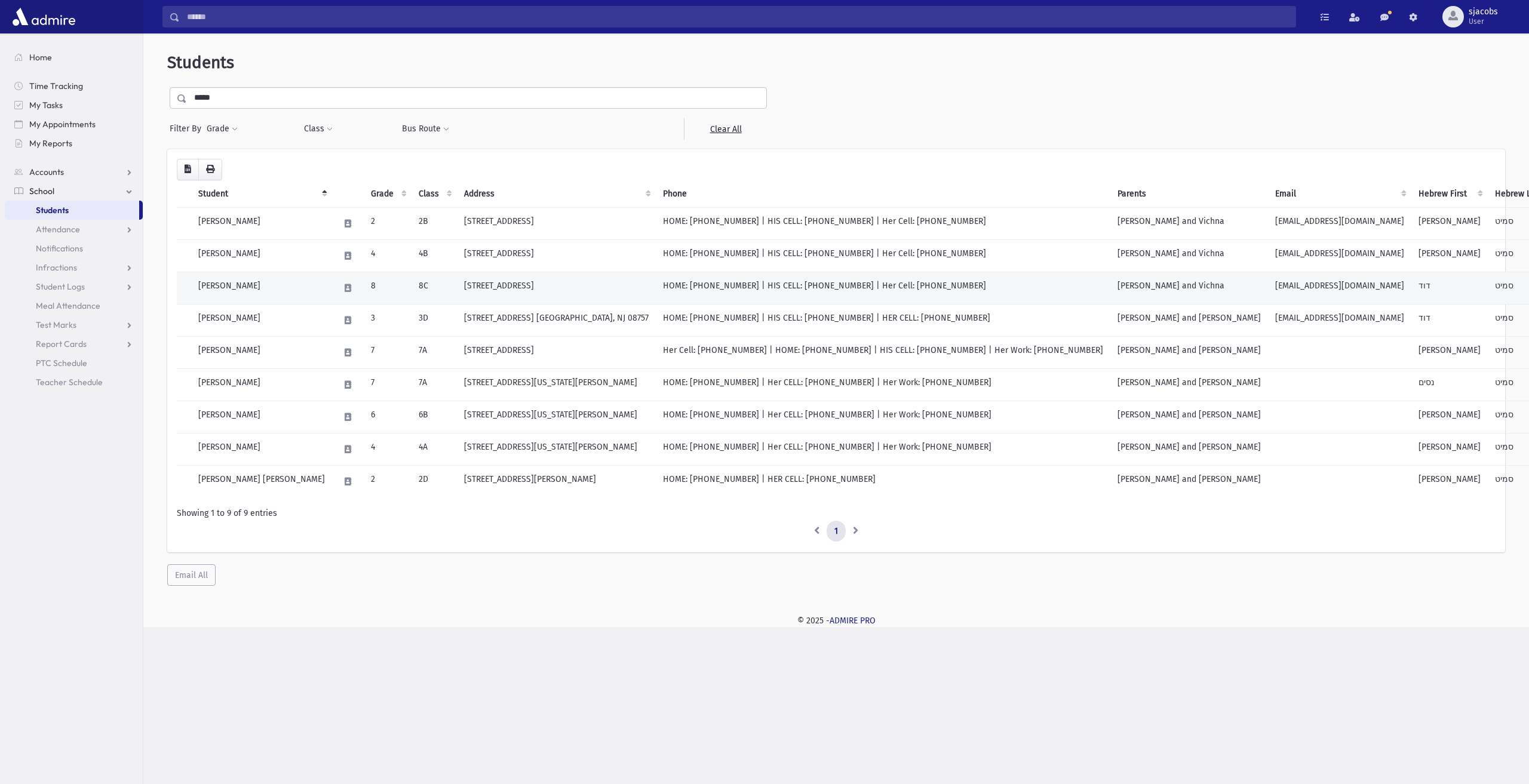
click at [278, 295] on td "[PERSON_NAME]" at bounding box center [262, 288] width 141 height 32
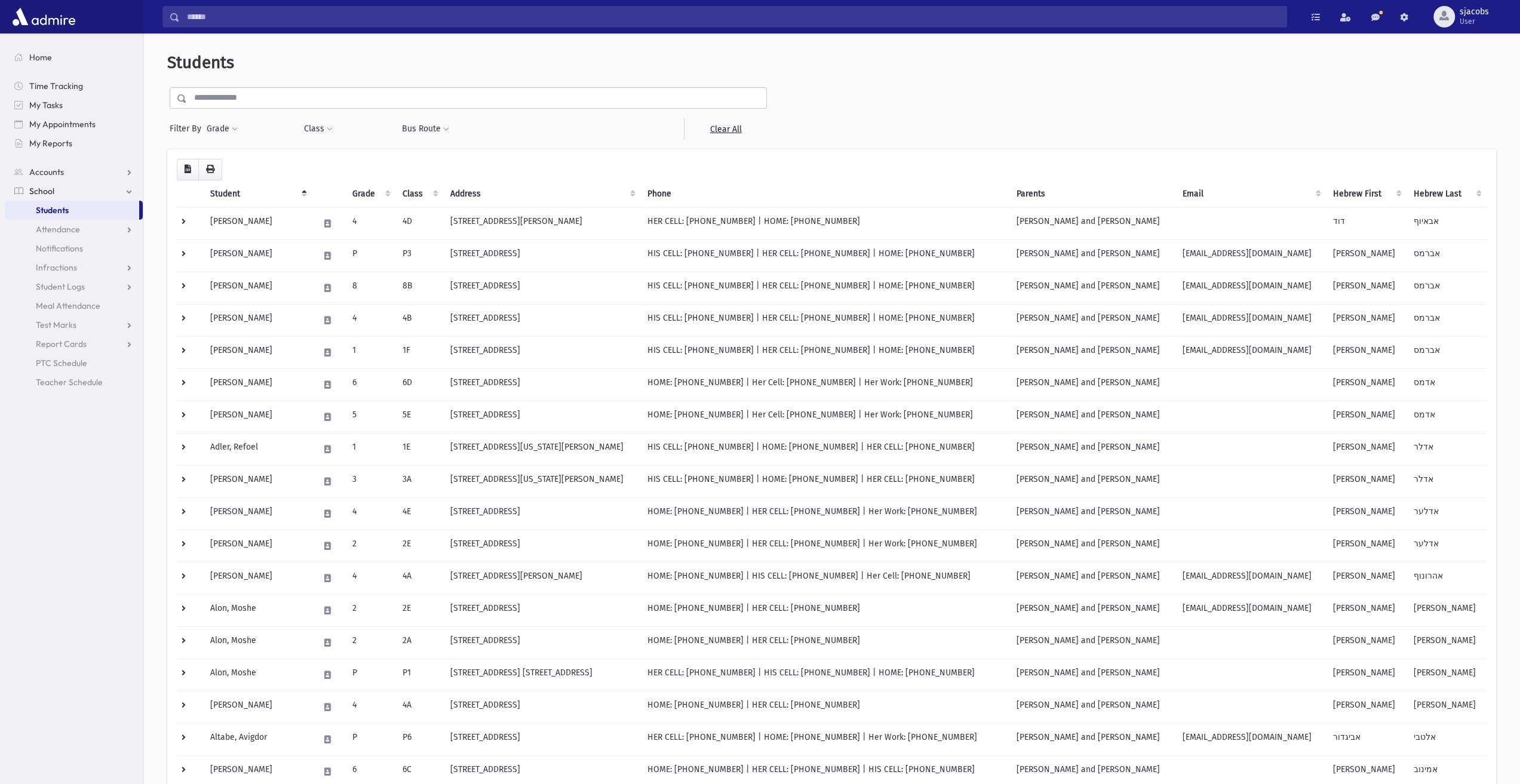
click at [241, 90] on input "text" at bounding box center [477, 98] width 580 height 22
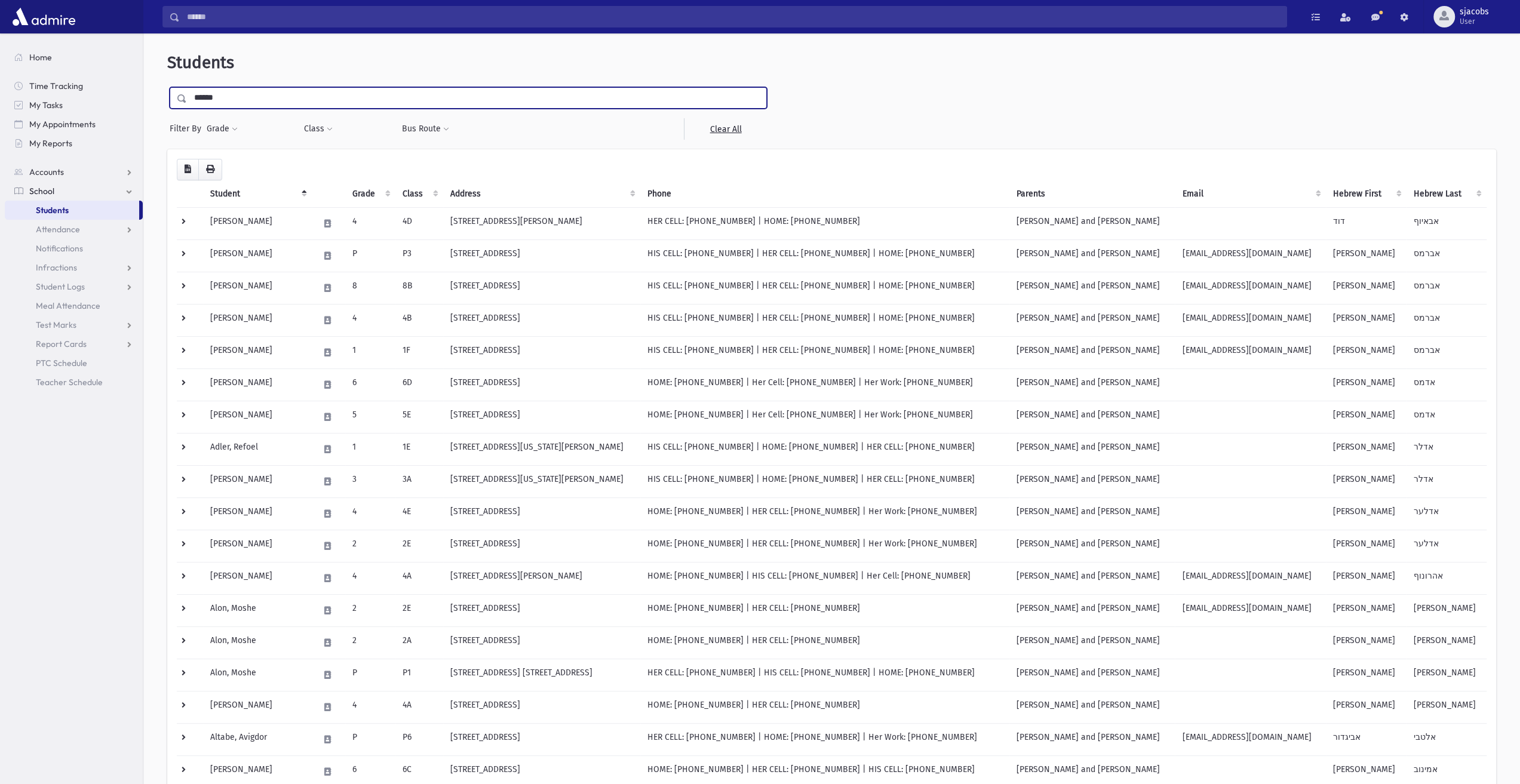
type input "******"
click at [167, 87] on input "submit" at bounding box center [184, 95] width 34 height 16
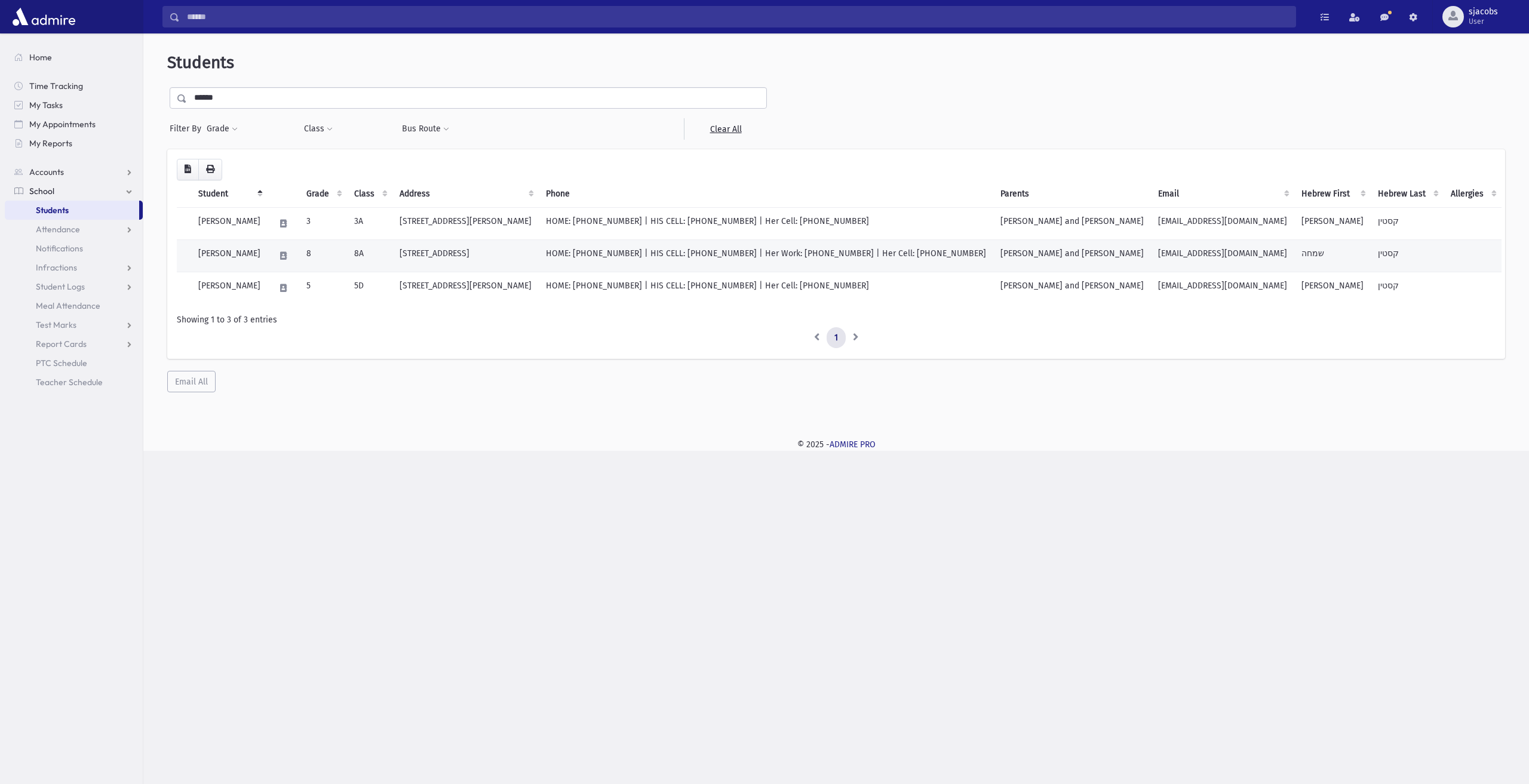
click at [502, 260] on td "[STREET_ADDRESS]" at bounding box center [465, 256] width 146 height 32
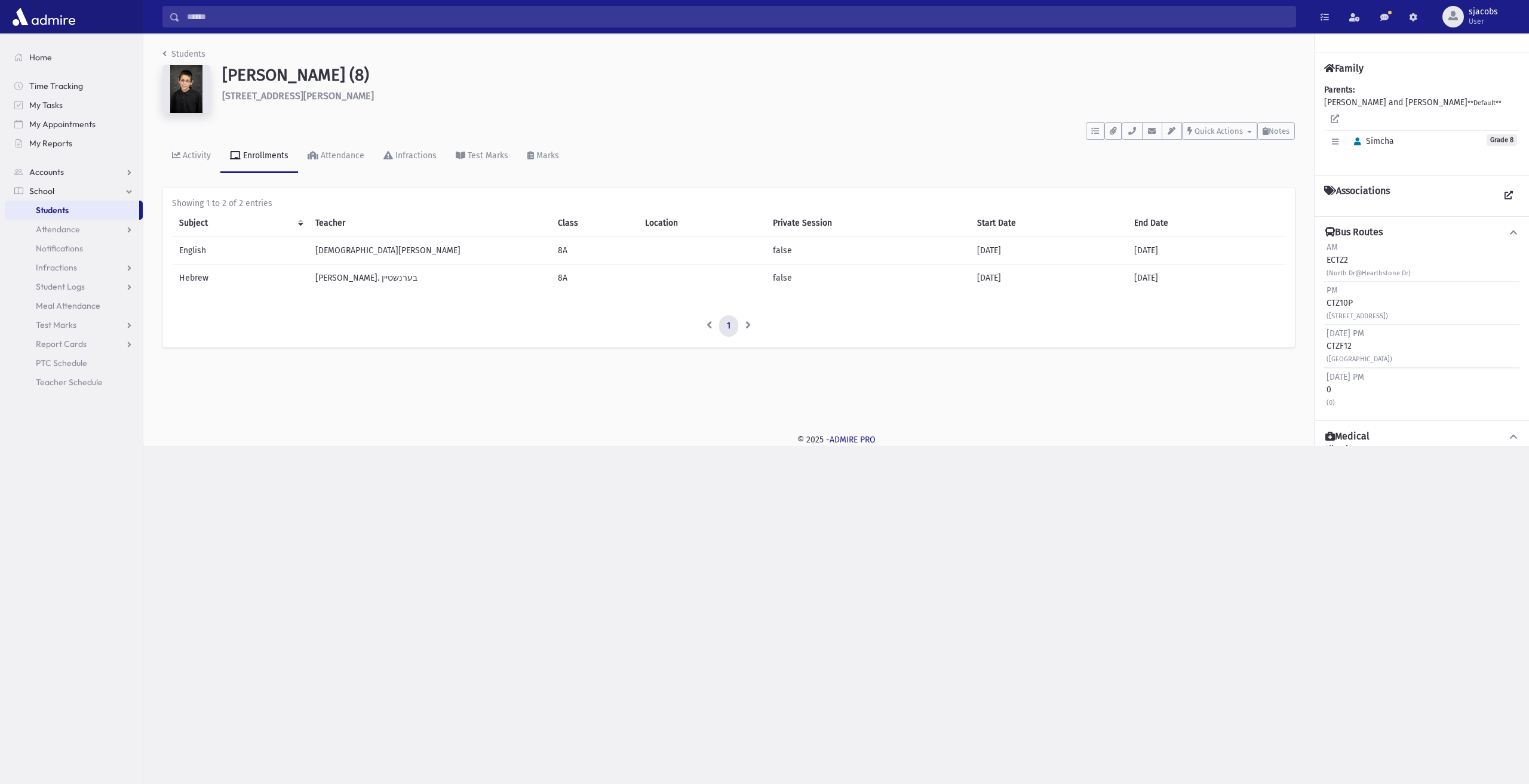
click at [76, 207] on link "Students" at bounding box center [72, 210] width 135 height 19
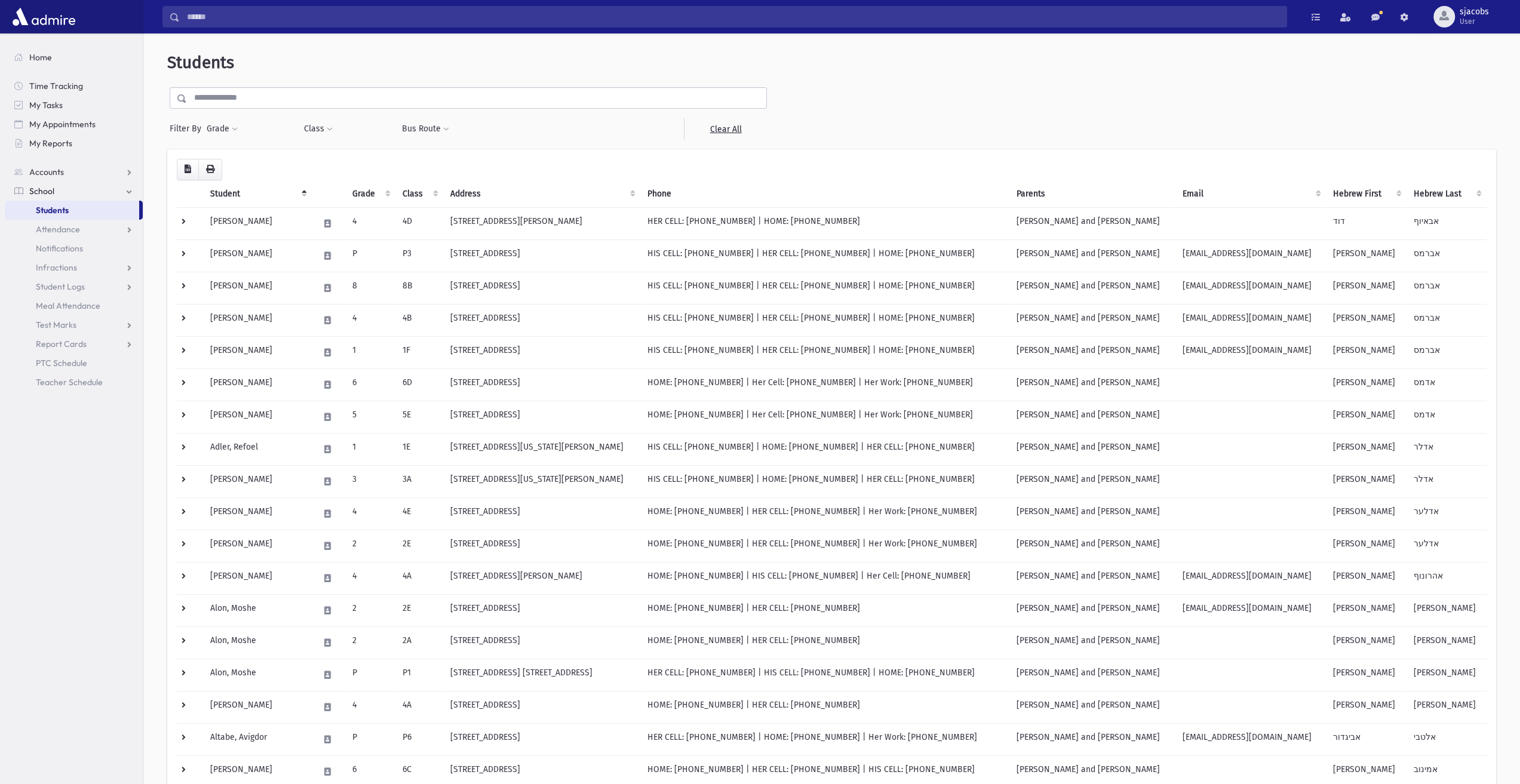
click at [268, 95] on input "text" at bounding box center [477, 98] width 580 height 22
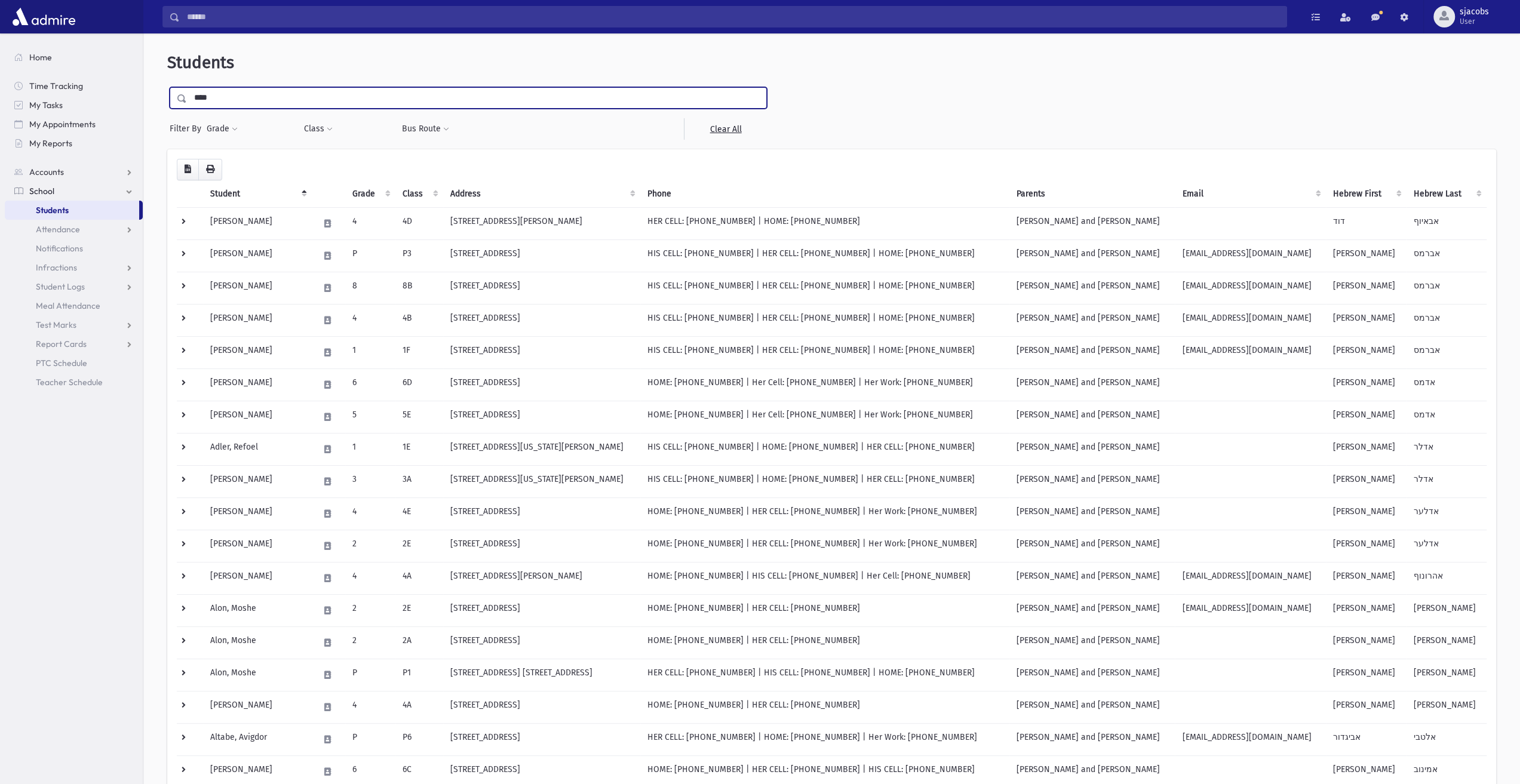
type input "****"
click at [167, 87] on input "submit" at bounding box center [184, 95] width 34 height 16
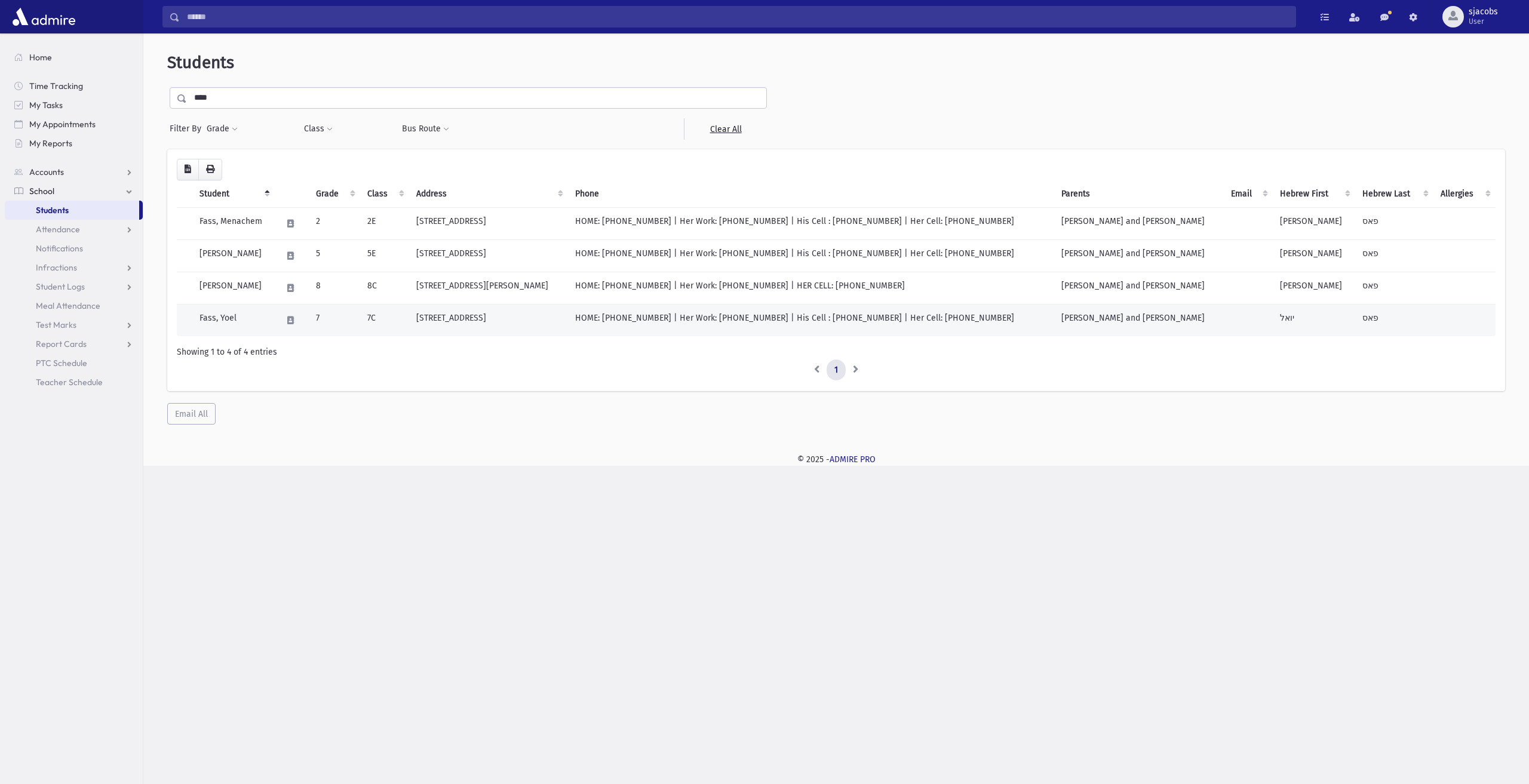
click at [409, 321] on td "7C" at bounding box center [384, 320] width 49 height 32
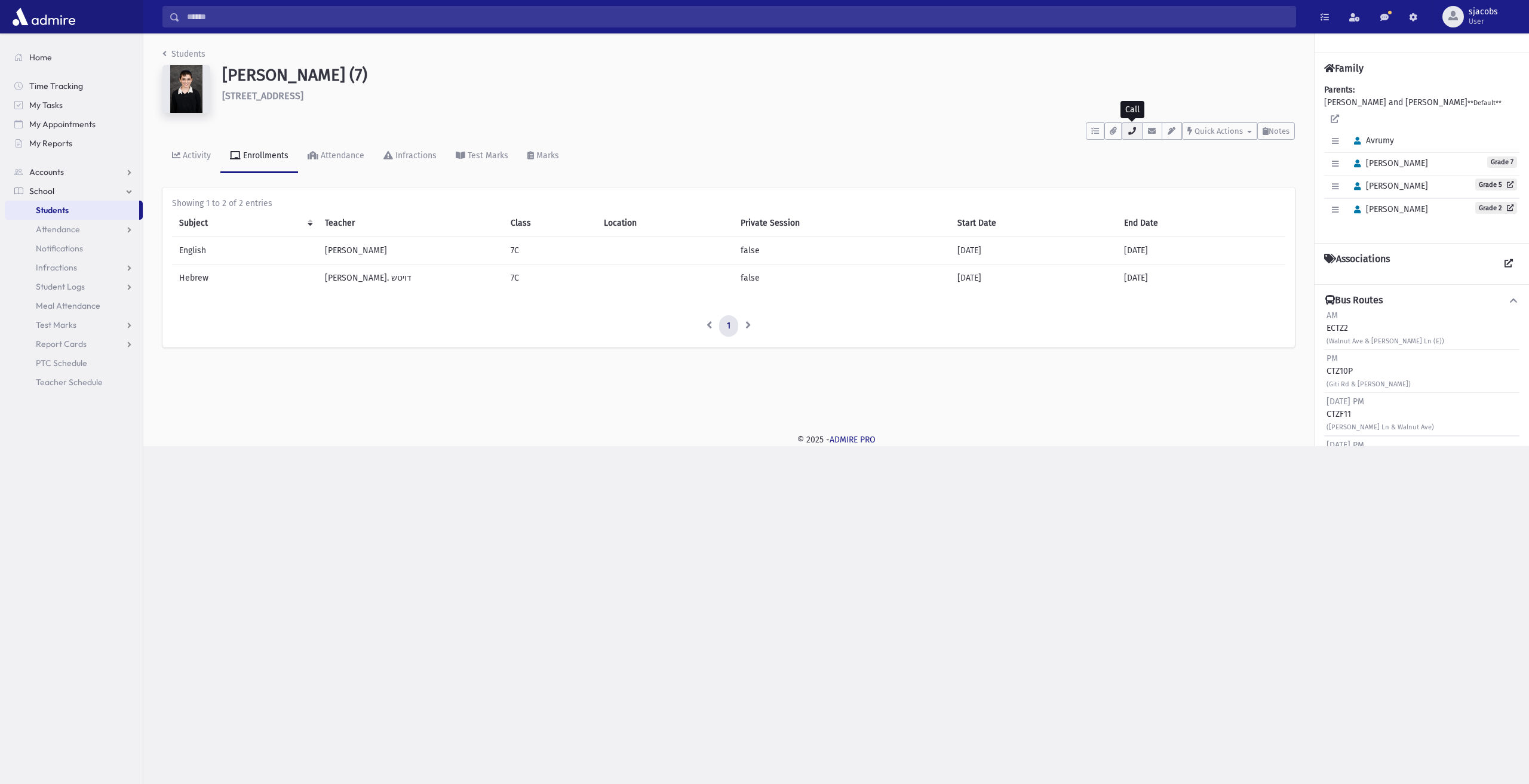
click at [1137, 126] on button "button" at bounding box center [1132, 131] width 20 height 17
